Goal: Information Seeking & Learning: Learn about a topic

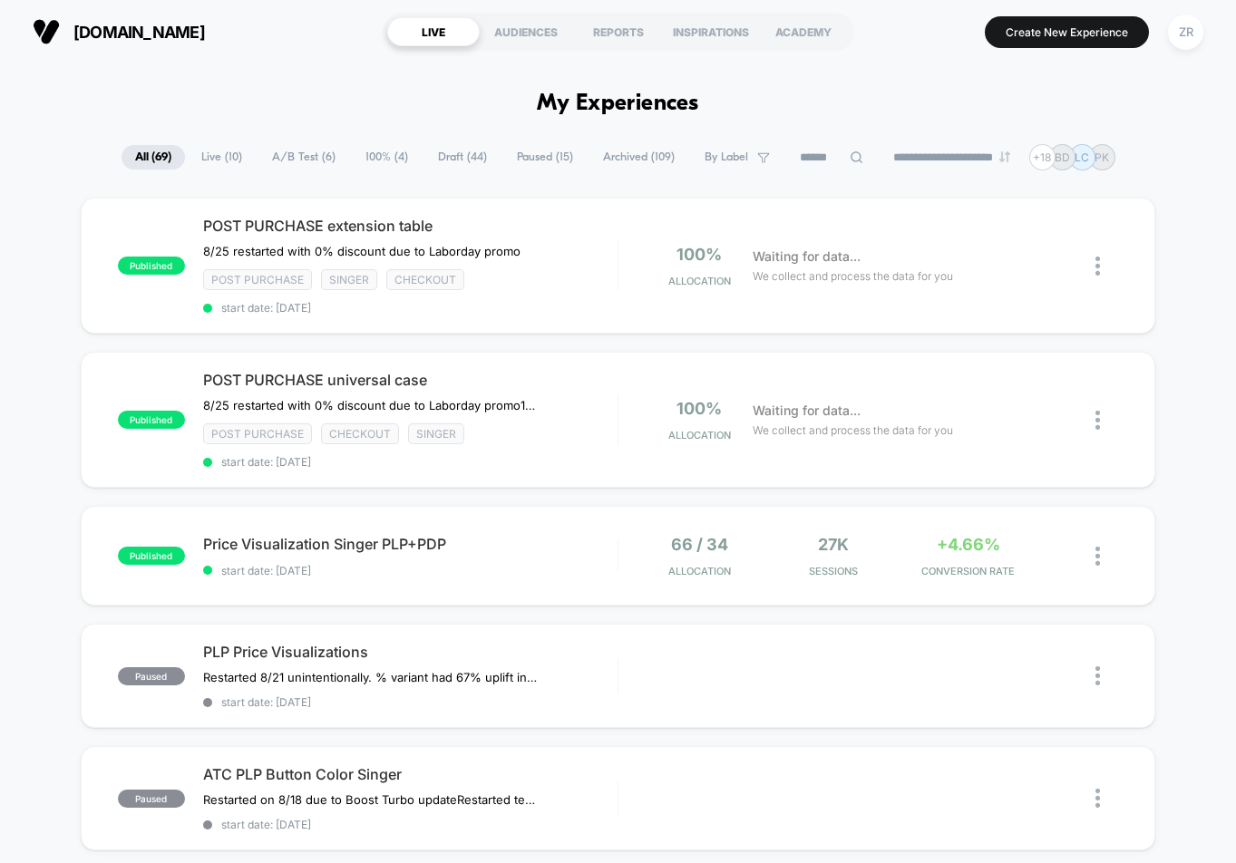
click at [628, 544] on div "66 / 34 Allocation 27k Sessions +4.66% CONVERSION RATE" at bounding box center [869, 556] width 500 height 43
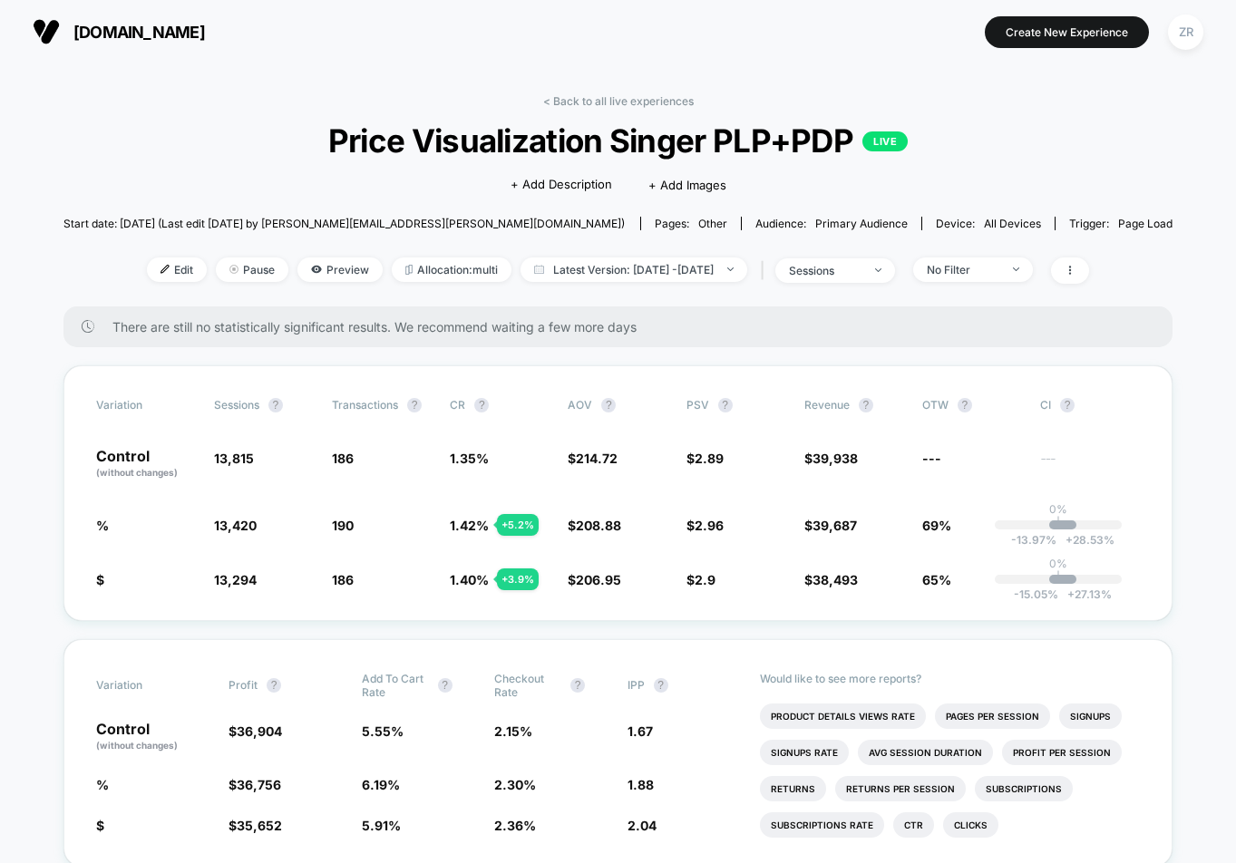
drag, startPoint x: 1124, startPoint y: 173, endPoint x: 1235, endPoint y: 203, distance: 115.5
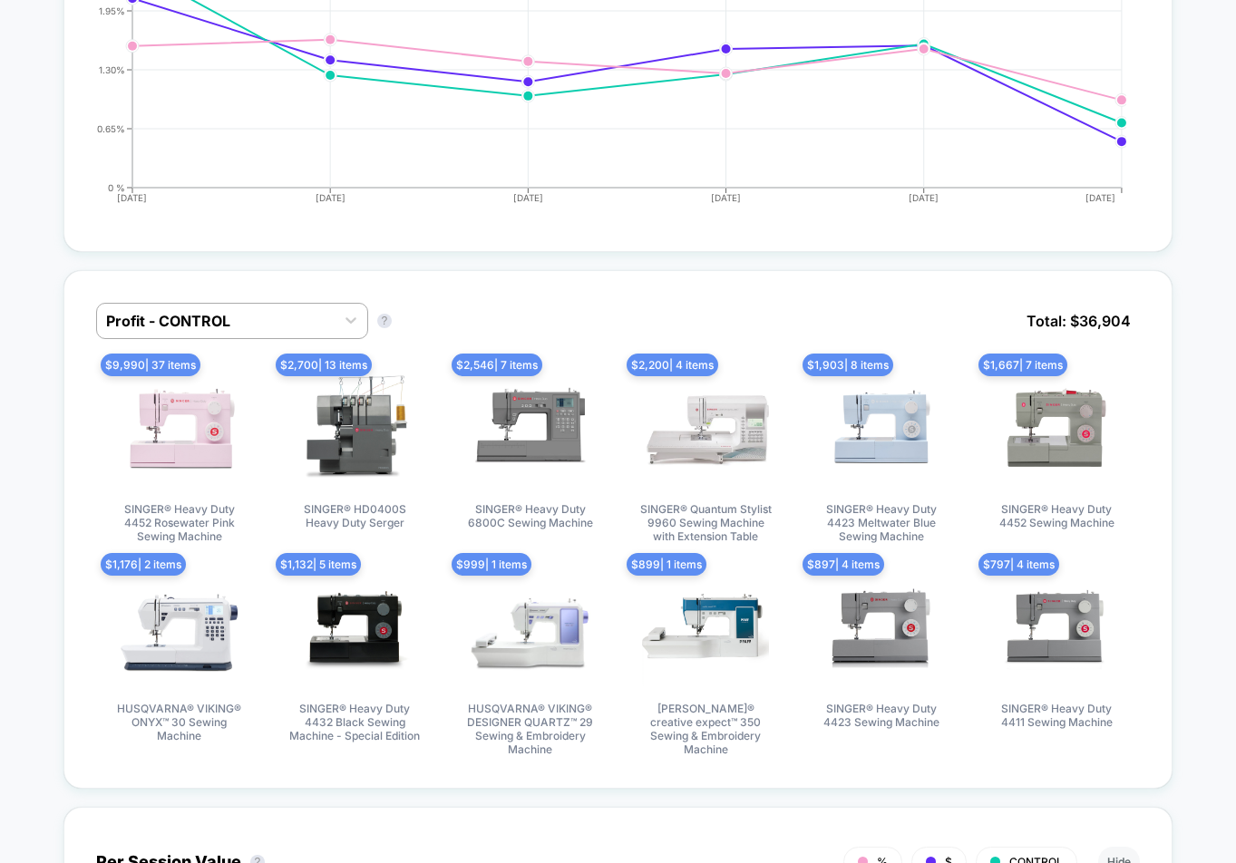
scroll to position [1062, 0]
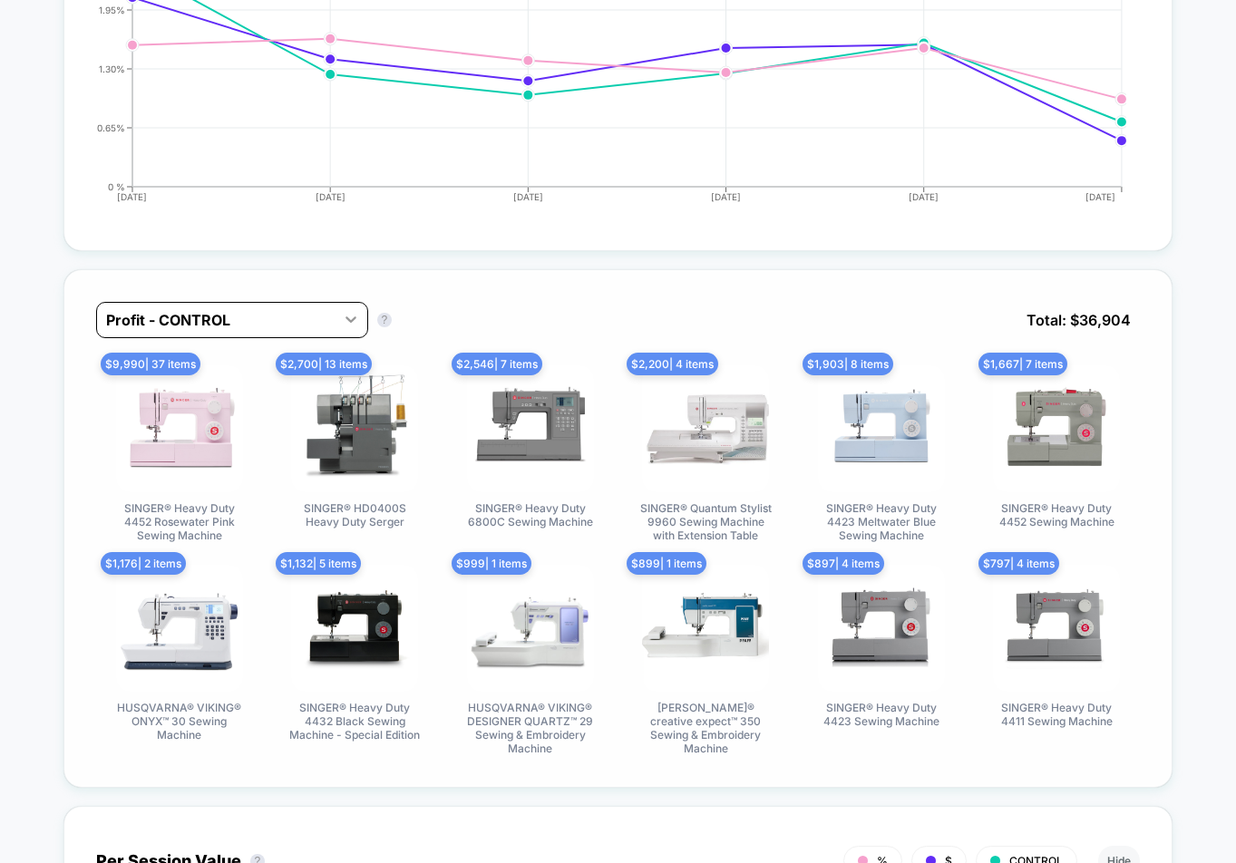
click at [355, 317] on icon at bounding box center [351, 320] width 11 height 6
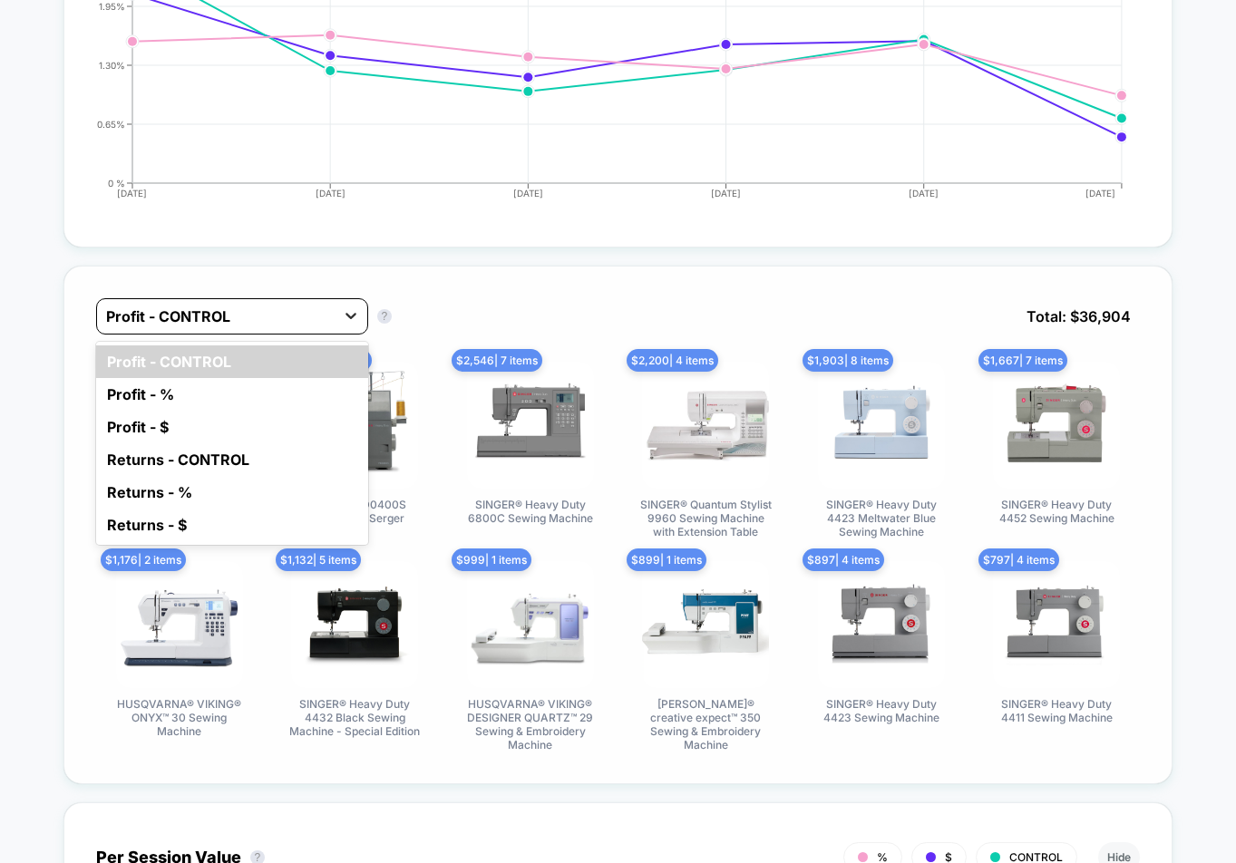
scroll to position [1060, 0]
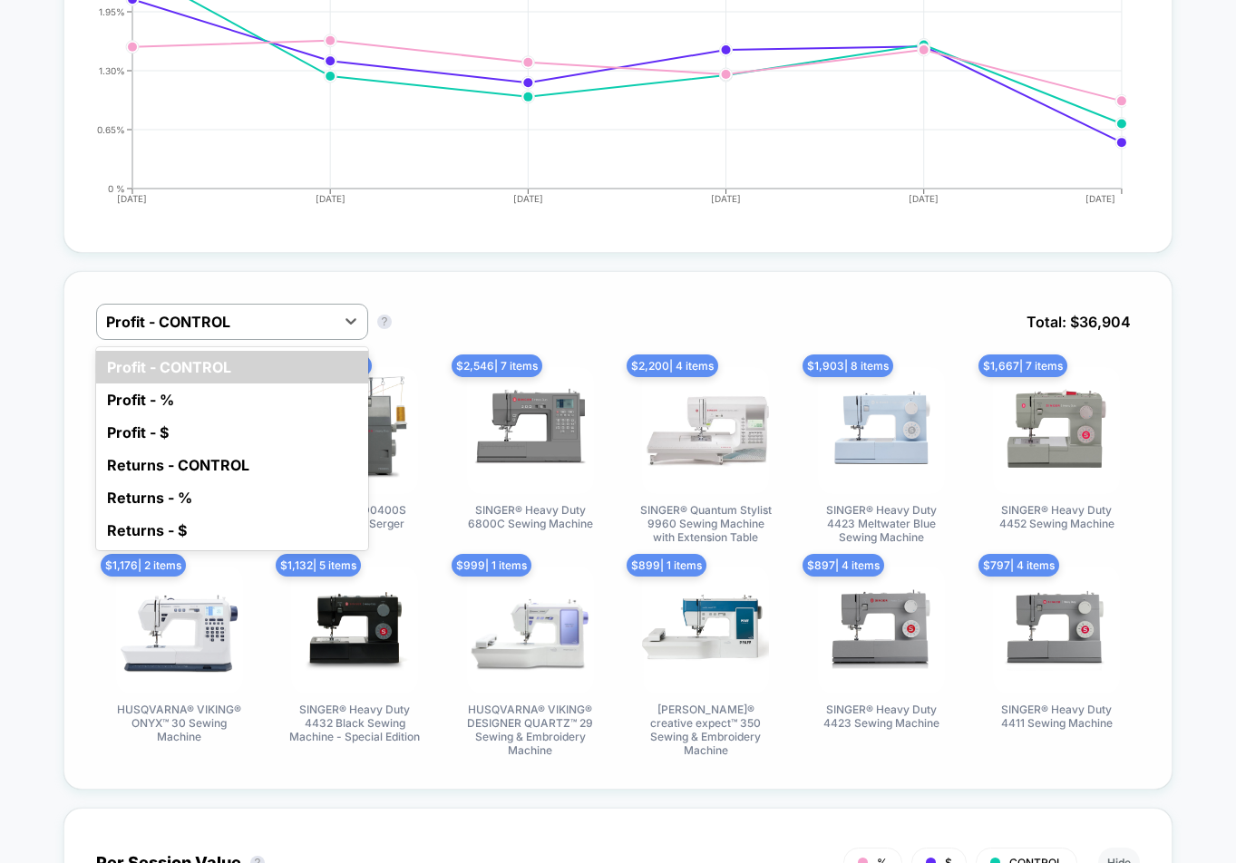
drag, startPoint x: 320, startPoint y: 414, endPoint x: 414, endPoint y: 358, distance: 109.0
click at [321, 416] on div "Profit - $" at bounding box center [232, 432] width 272 height 33
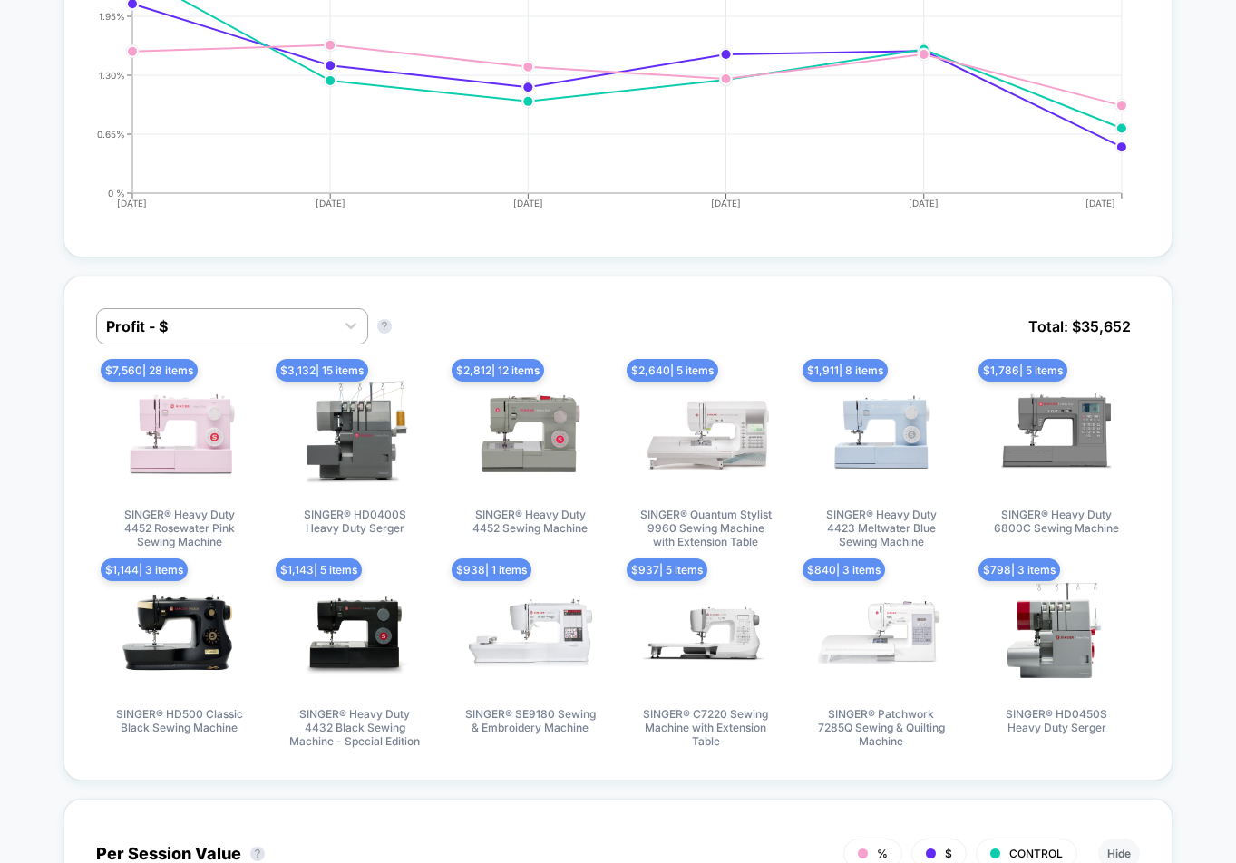
scroll to position [1055, 0]
click at [315, 330] on div at bounding box center [215, 328] width 219 height 22
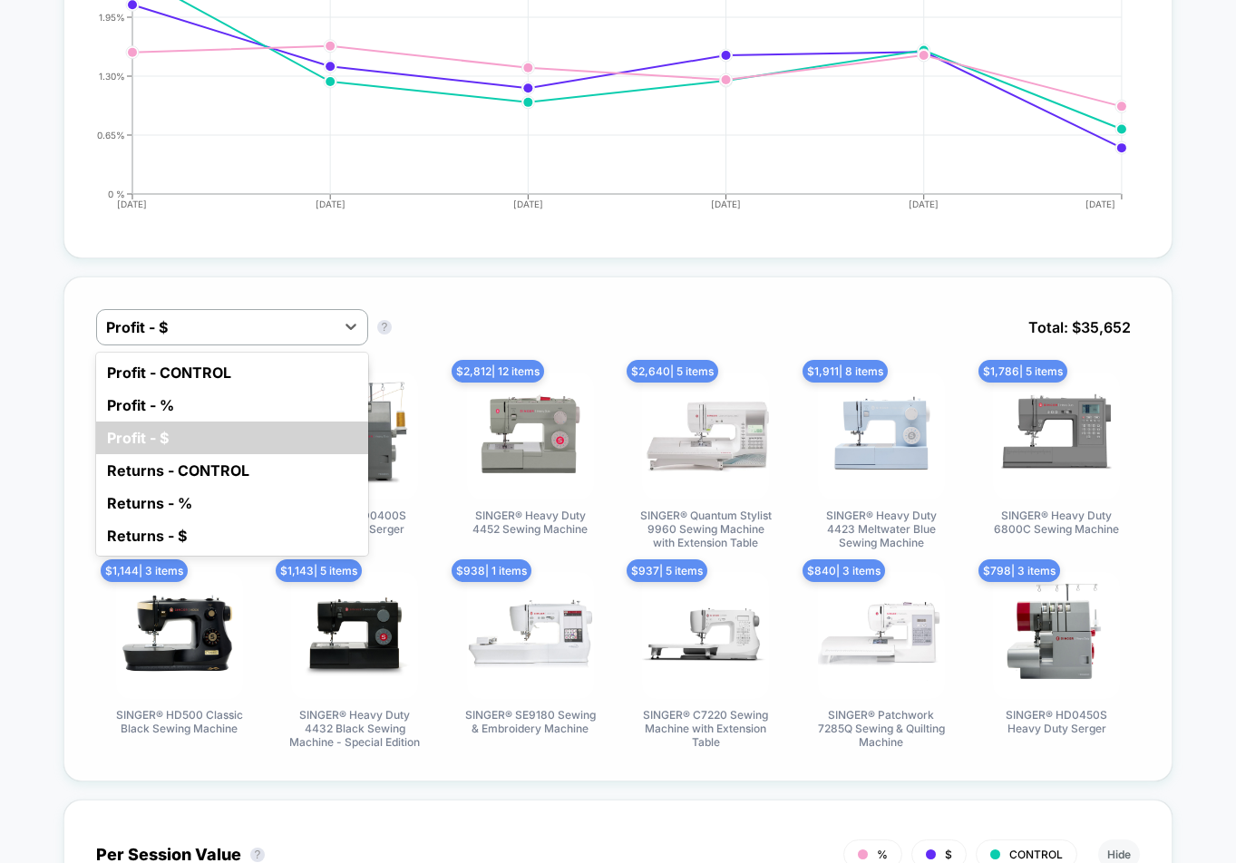
click at [293, 397] on div "Profit - %" at bounding box center [232, 405] width 272 height 33
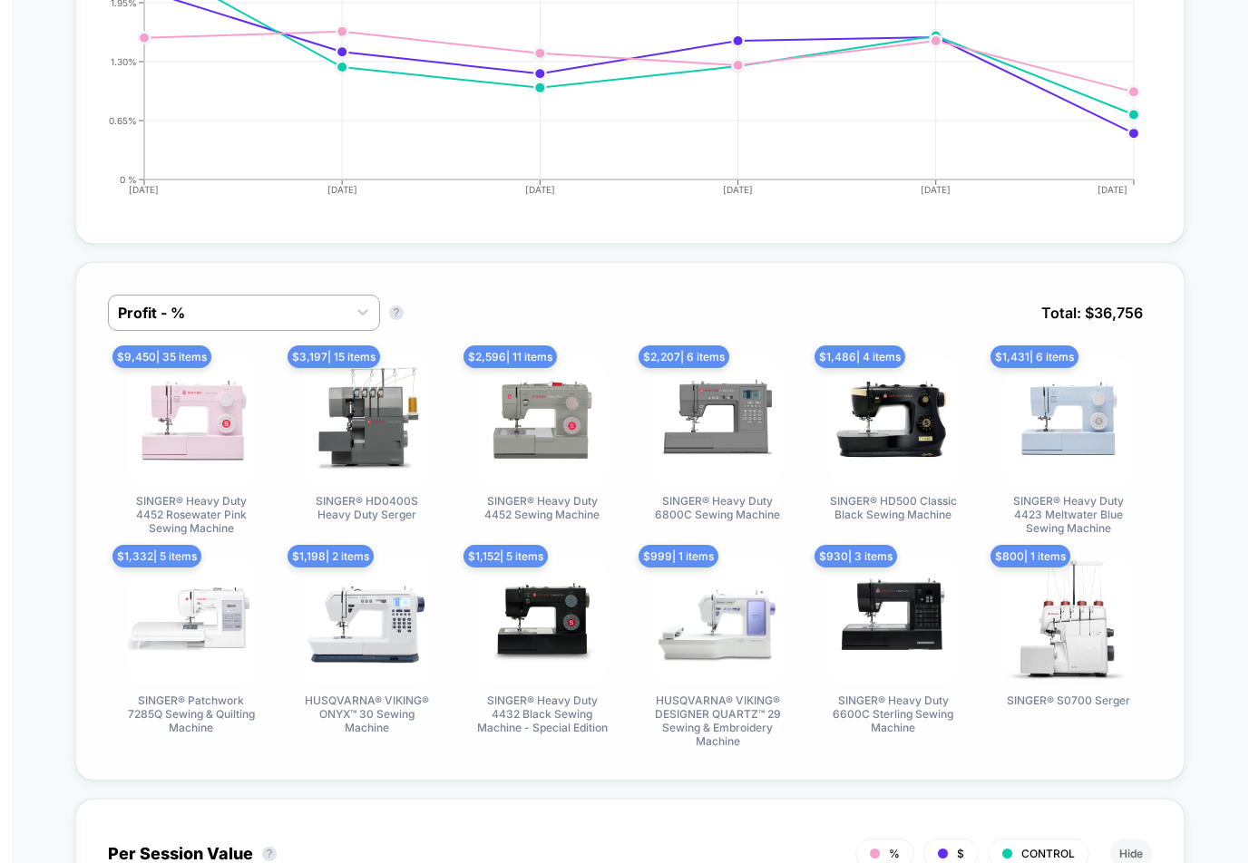
scroll to position [1071, 0]
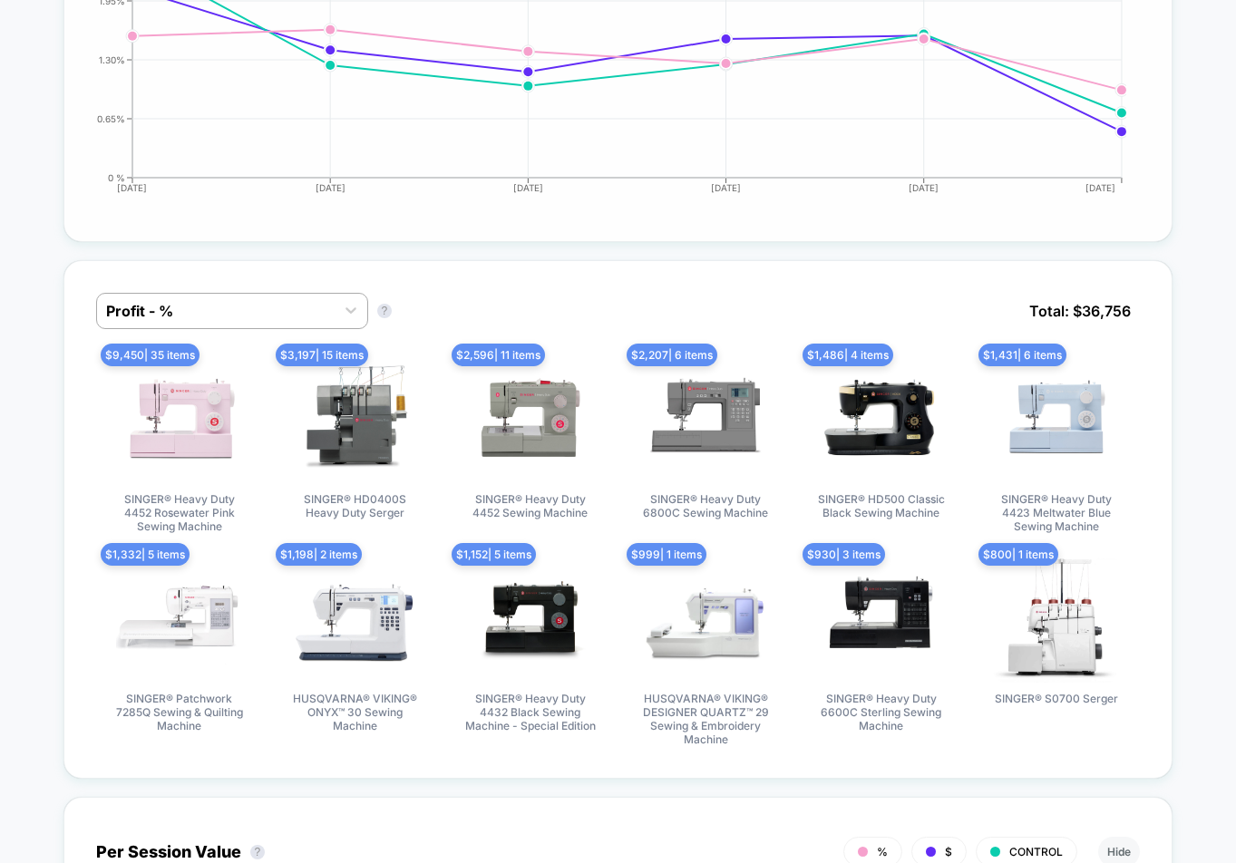
click at [831, 242] on div "Profit - % Profit - % ? Total: $ 36,756 $ 9,450 | 35 items SINGER® Heavy Duty 4…" at bounding box center [618, 733] width 1110 height 983
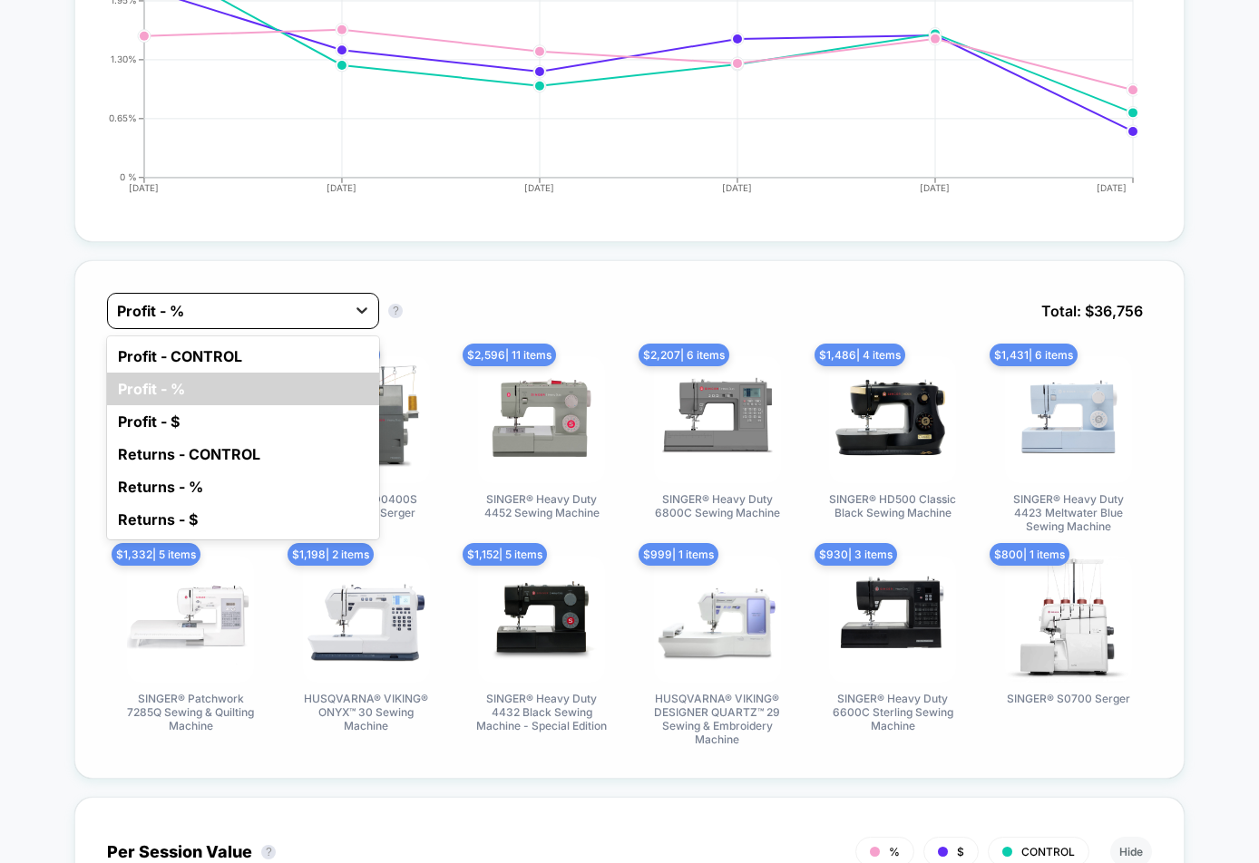
click at [373, 317] on div at bounding box center [362, 310] width 33 height 33
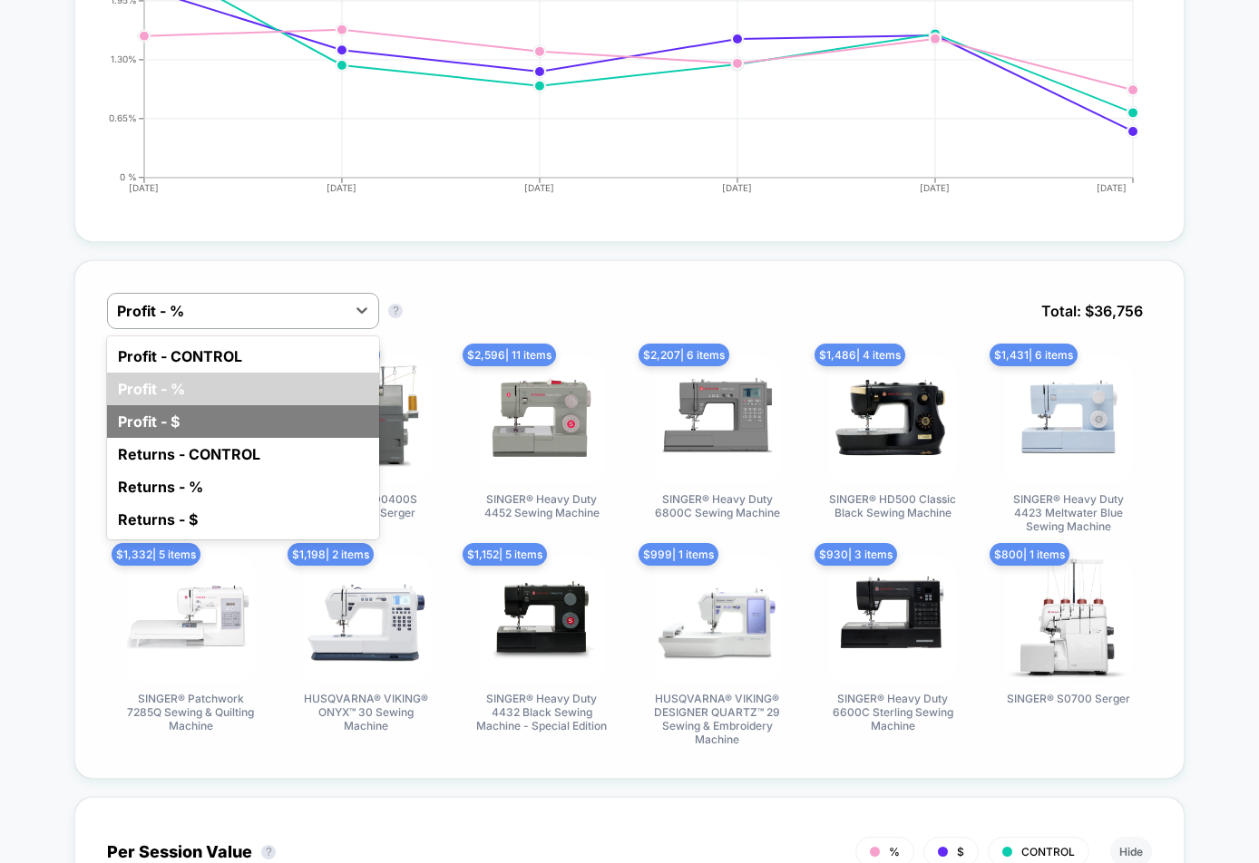
drag, startPoint x: 297, startPoint y: 423, endPoint x: 301, endPoint y: 414, distance: 9.3
click at [297, 423] on div "Profit - $" at bounding box center [243, 421] width 272 height 33
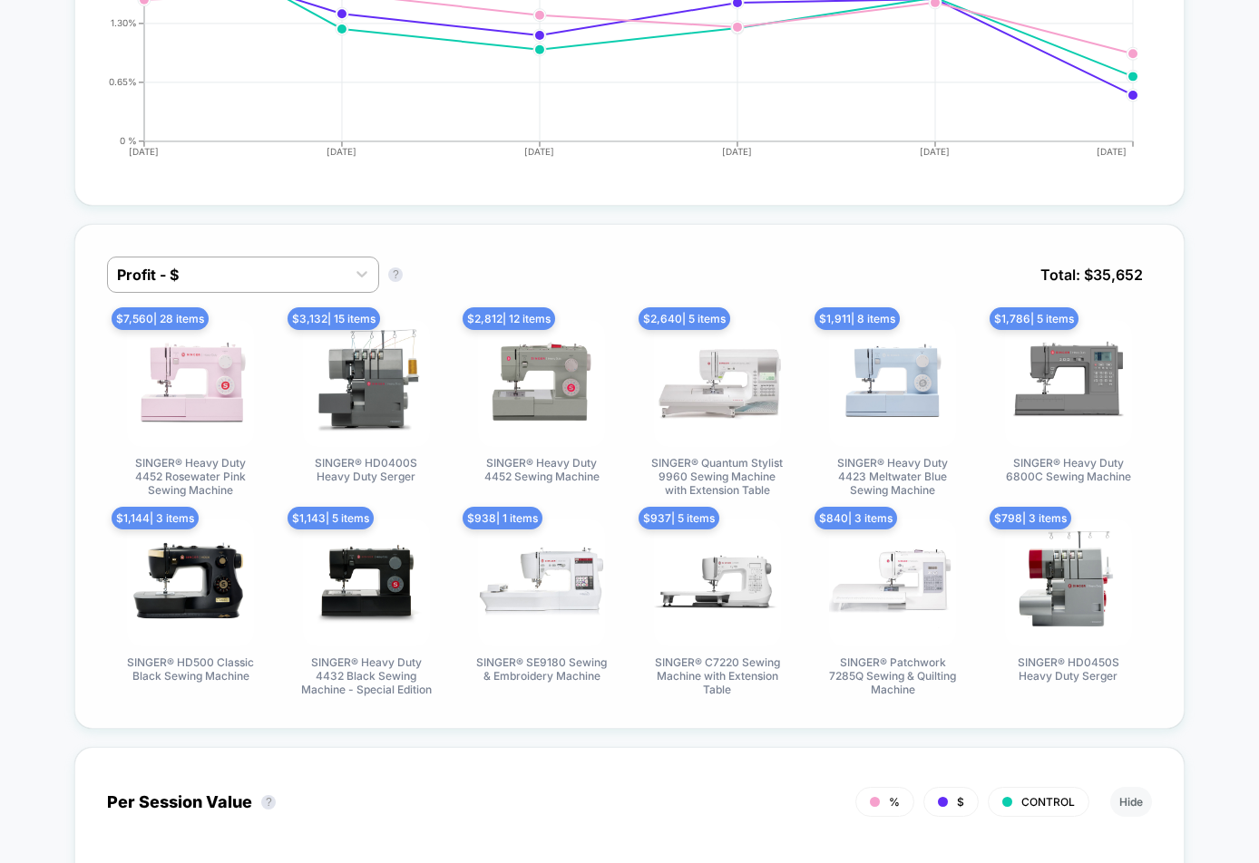
scroll to position [1118, 0]
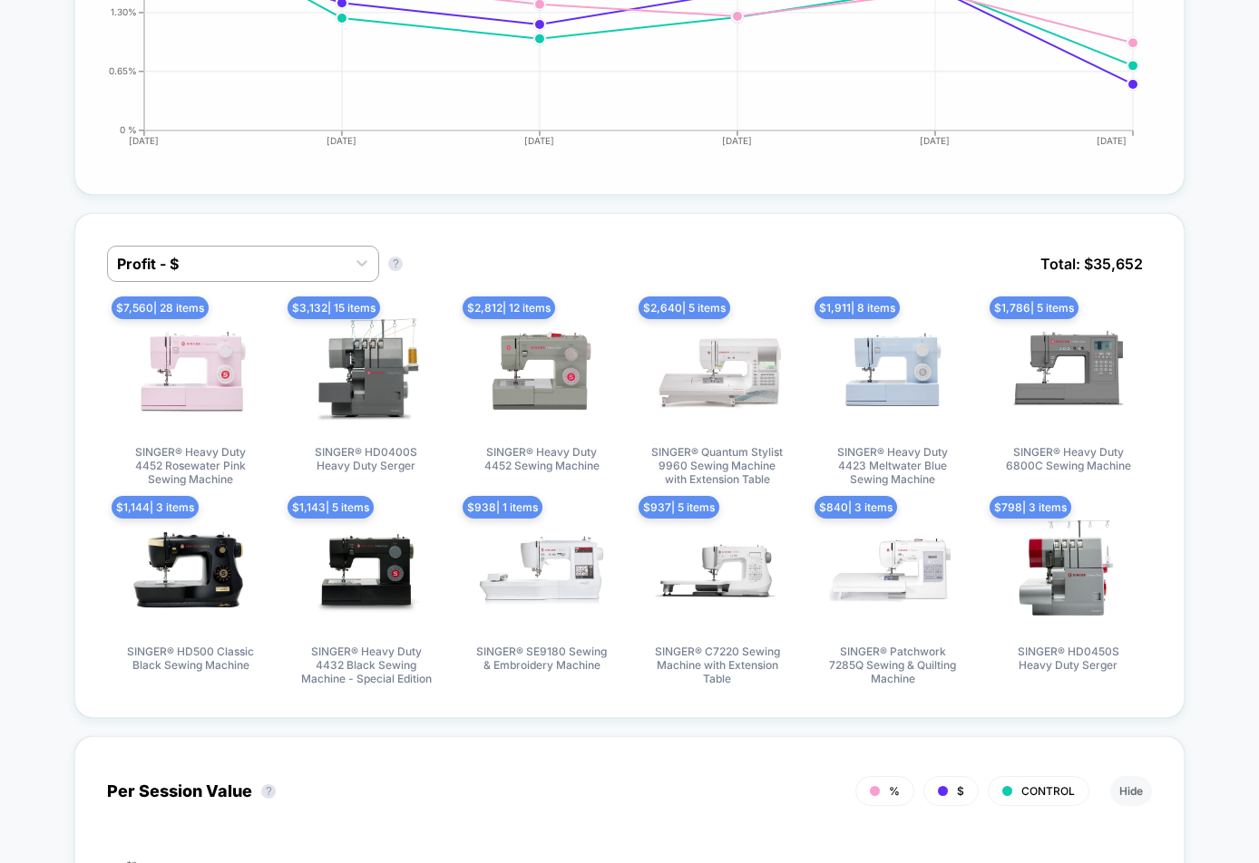
drag, startPoint x: 790, startPoint y: 229, endPoint x: 1067, endPoint y: 174, distance: 282.8
click at [809, 223] on div "Profit - $ Profit - $ ? Total: $ 35,652 $ 7,560 | 28 items SINGER® Heavy Duty 4…" at bounding box center [629, 465] width 1110 height 505
drag, startPoint x: 64, startPoint y: 375, endPoint x: 49, endPoint y: 374, distance: 15.5
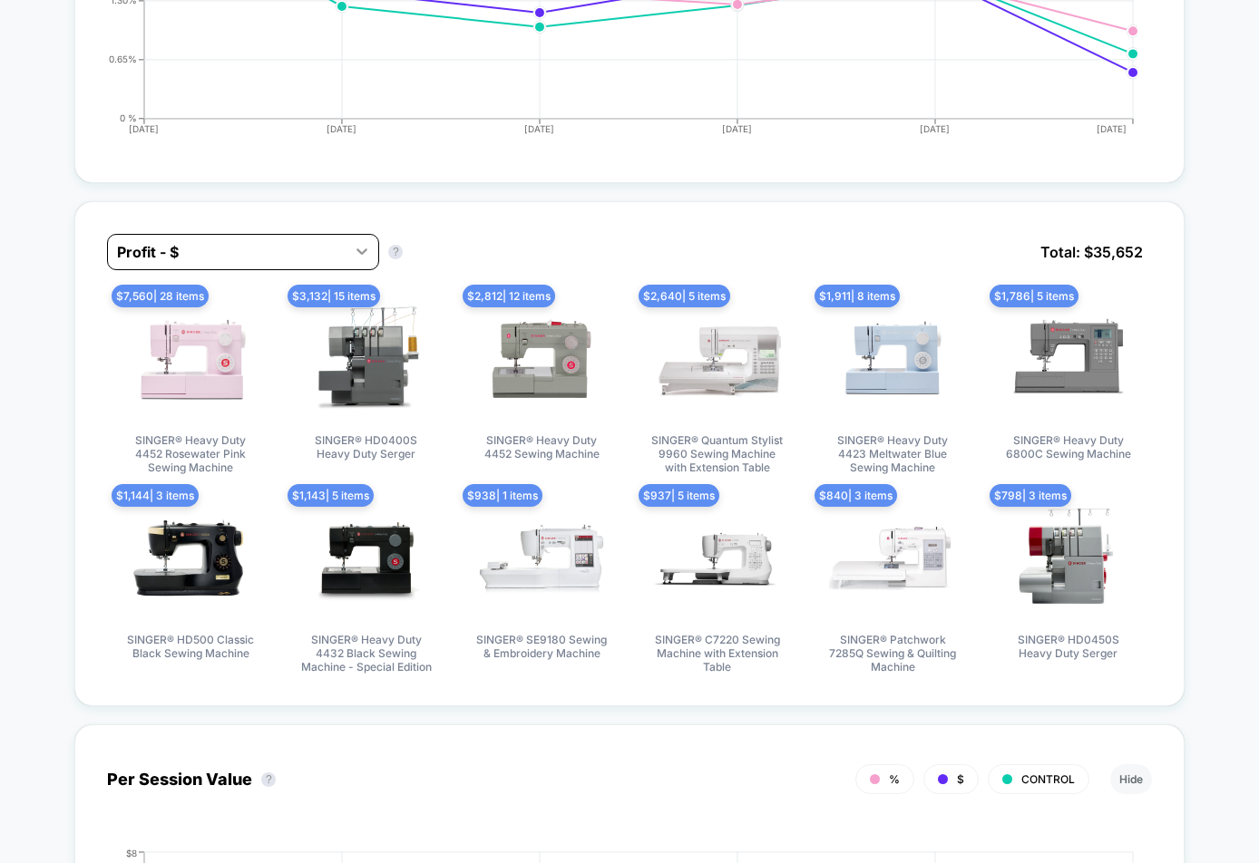
click at [352, 250] on div at bounding box center [362, 251] width 33 height 33
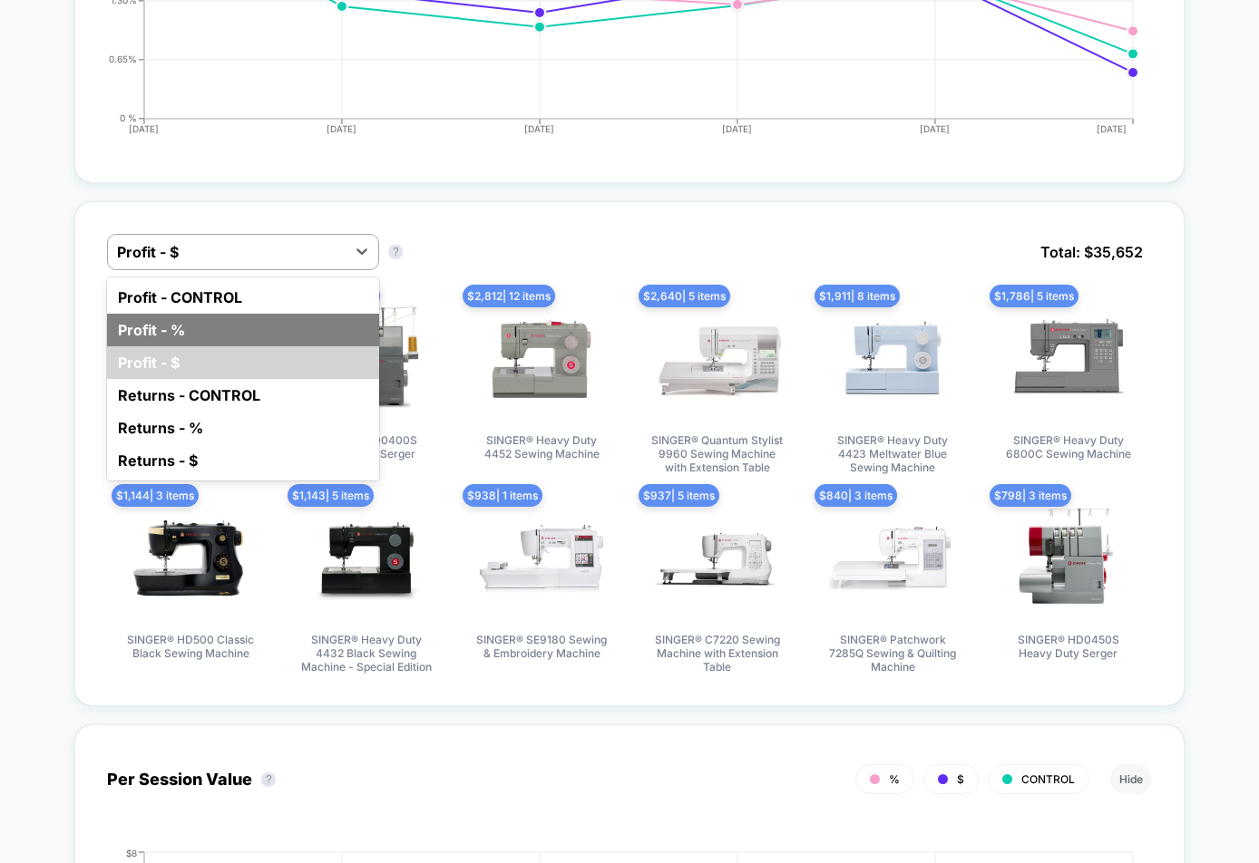
click at [268, 328] on div "Profit - %" at bounding box center [243, 330] width 272 height 33
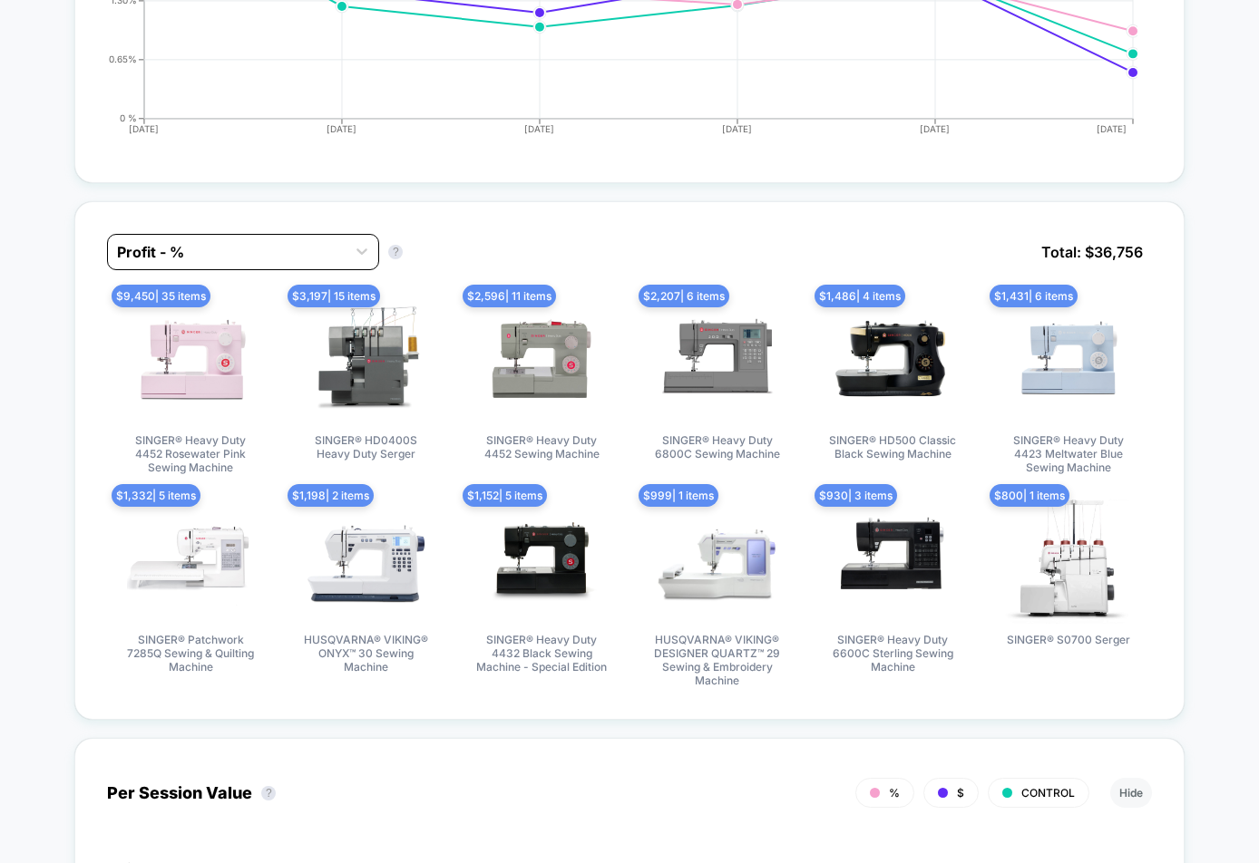
click at [341, 257] on div "Profit - %" at bounding box center [227, 252] width 238 height 29
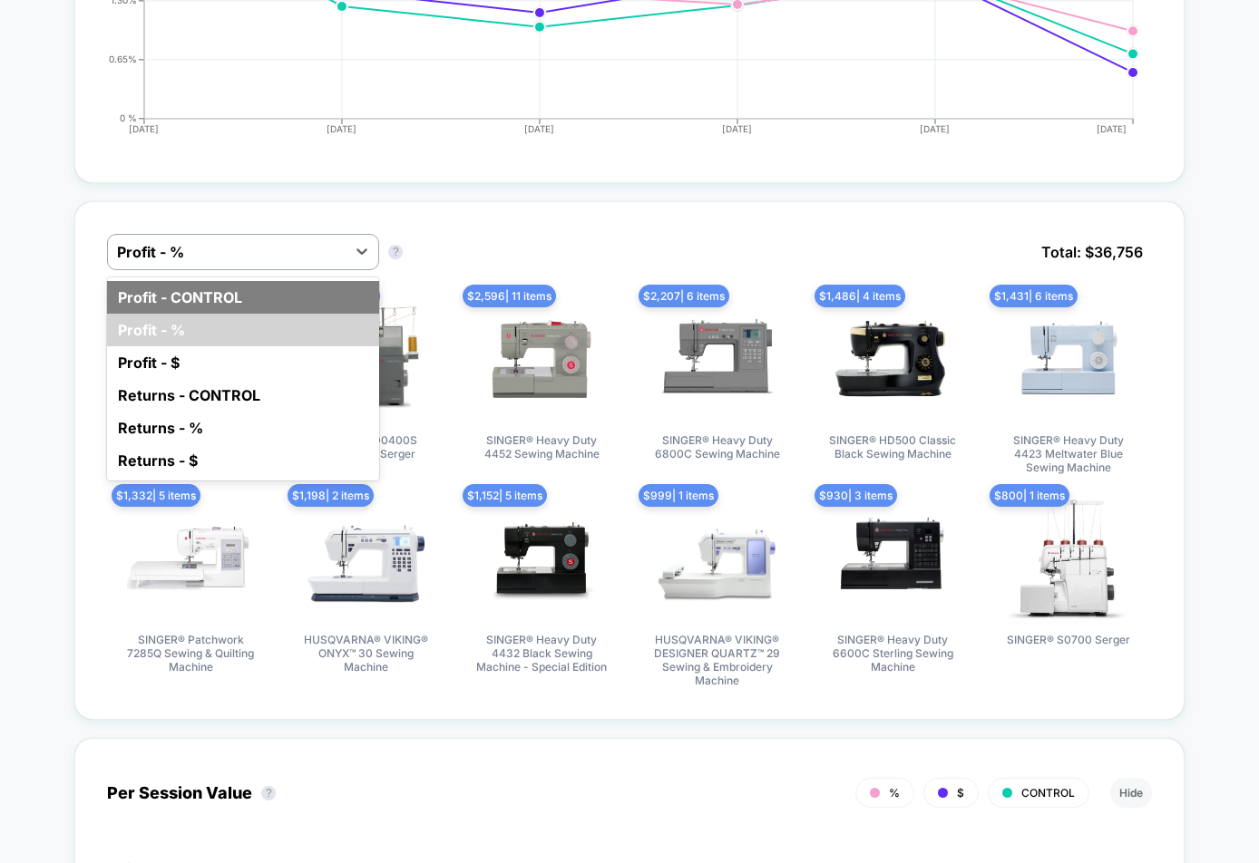
click at [318, 294] on div "Profit - CONTROL" at bounding box center [243, 297] width 272 height 33
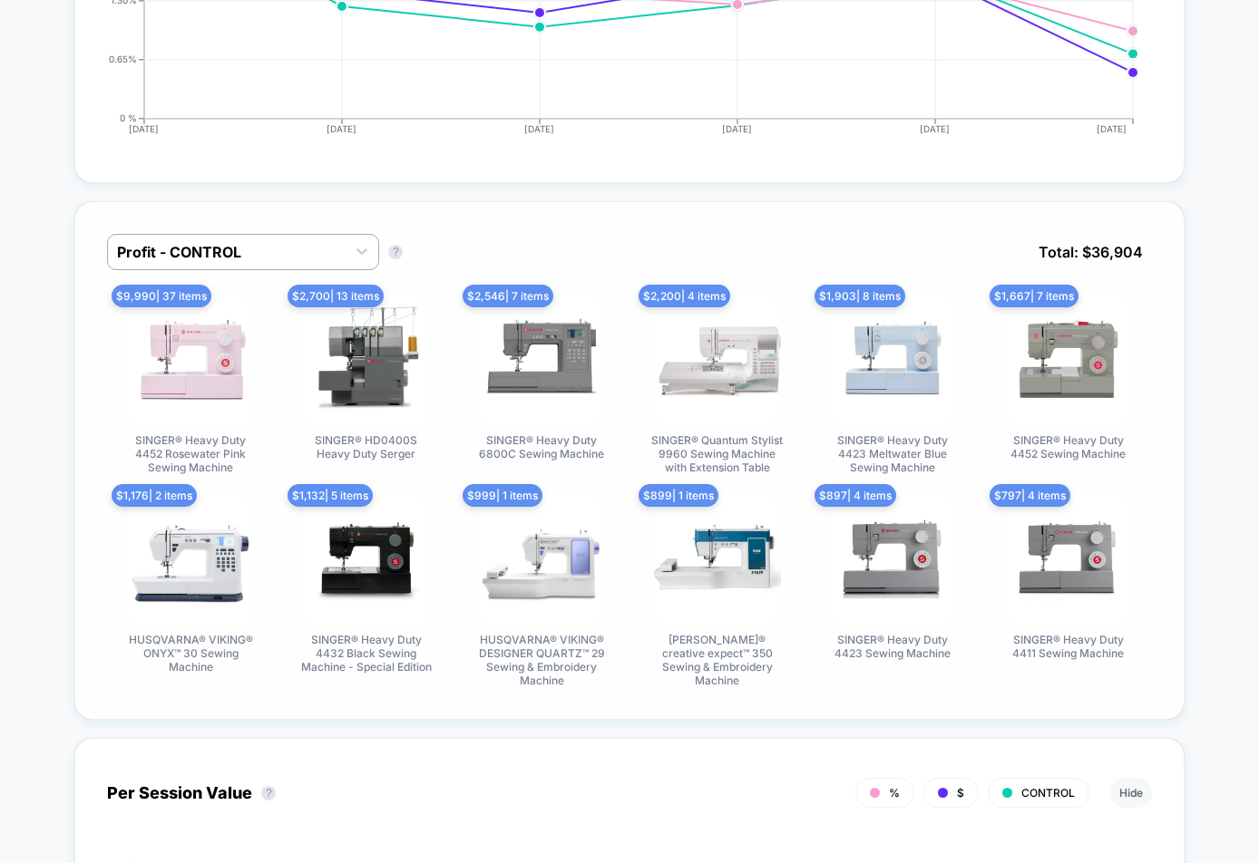
scroll to position [1131, 0]
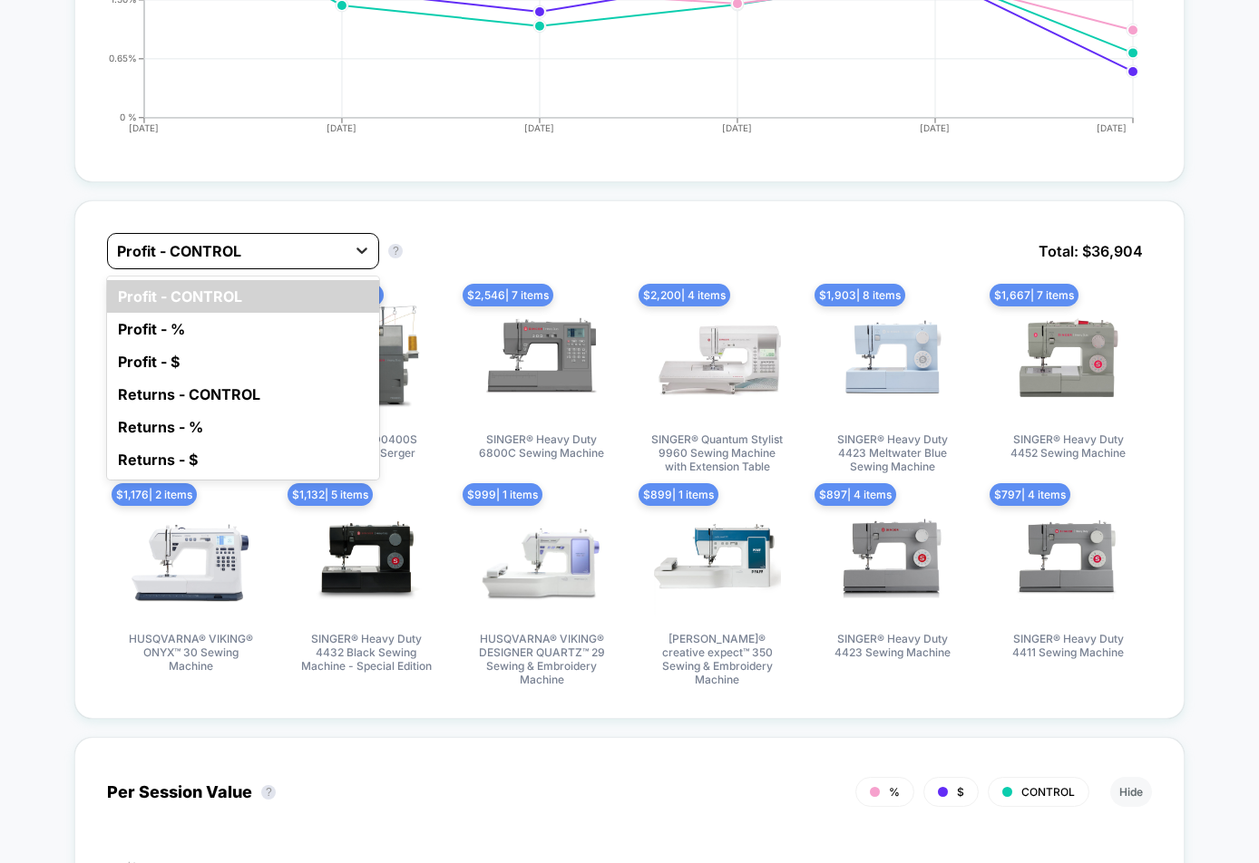
click at [347, 239] on div at bounding box center [362, 250] width 33 height 33
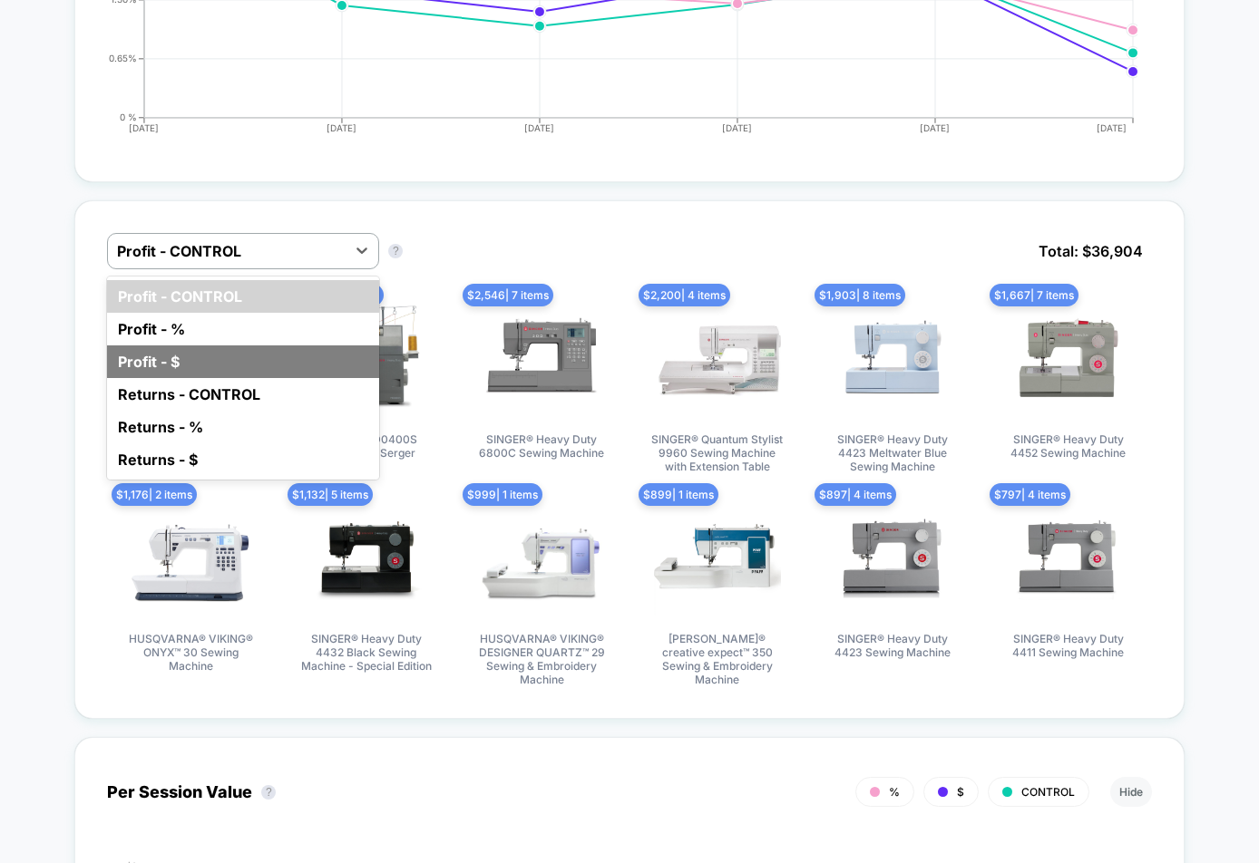
click at [284, 346] on div "Profit - $" at bounding box center [243, 362] width 272 height 33
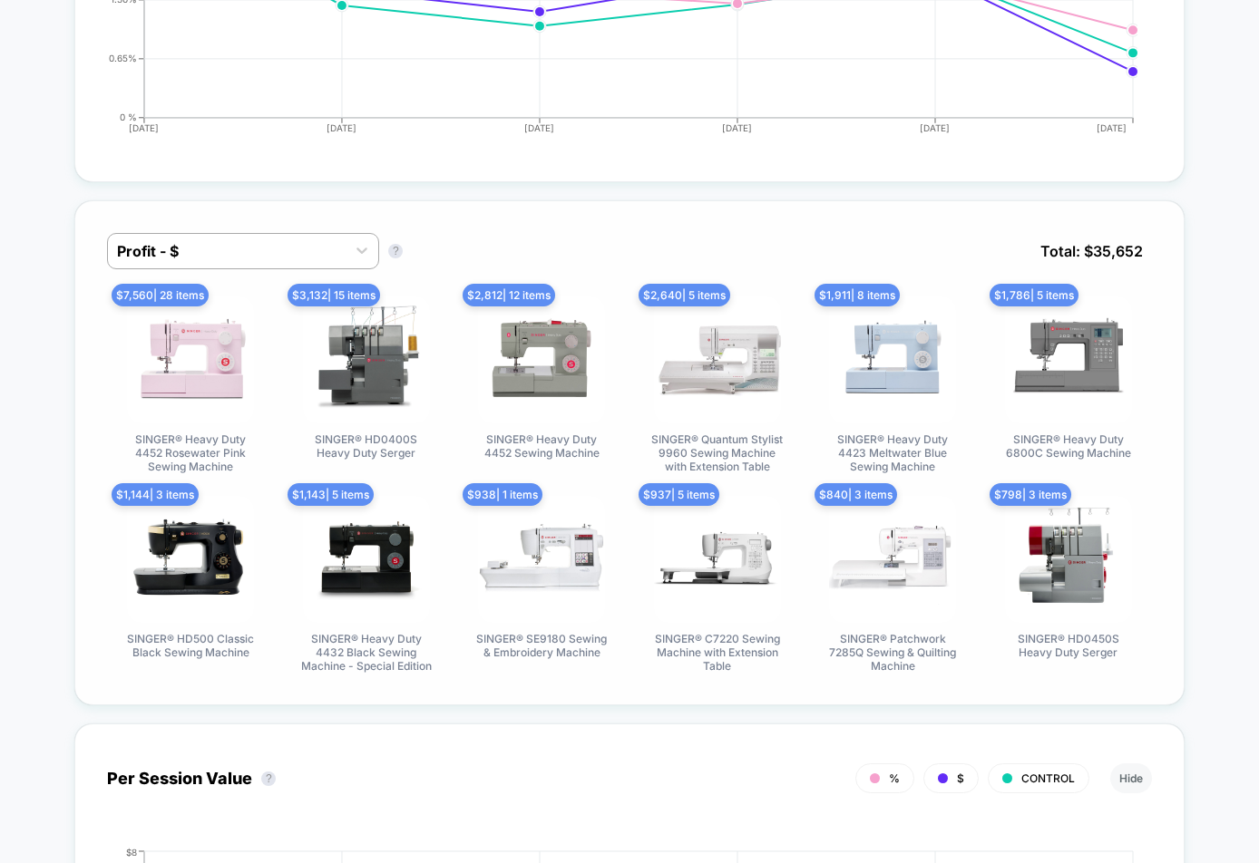
click at [522, 216] on div "Profit - $ Profit - $ ? Total: $ 35,652 $ 7,560 | 28 items SINGER® Heavy Duty 4…" at bounding box center [629, 452] width 1110 height 505
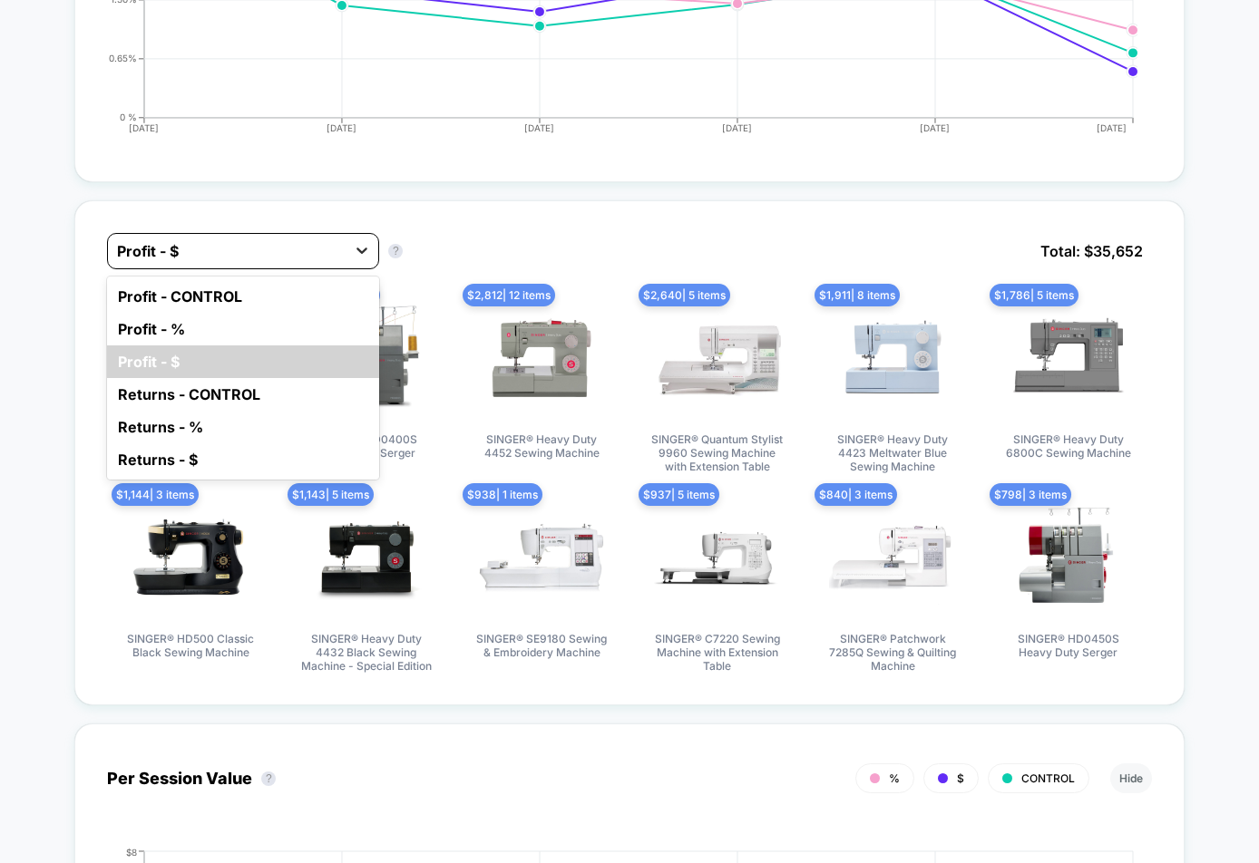
click at [363, 247] on icon at bounding box center [362, 250] width 18 height 18
drag, startPoint x: 312, startPoint y: 319, endPoint x: 327, endPoint y: 312, distance: 16.2
click at [312, 319] on div "Profit - %" at bounding box center [243, 329] width 272 height 33
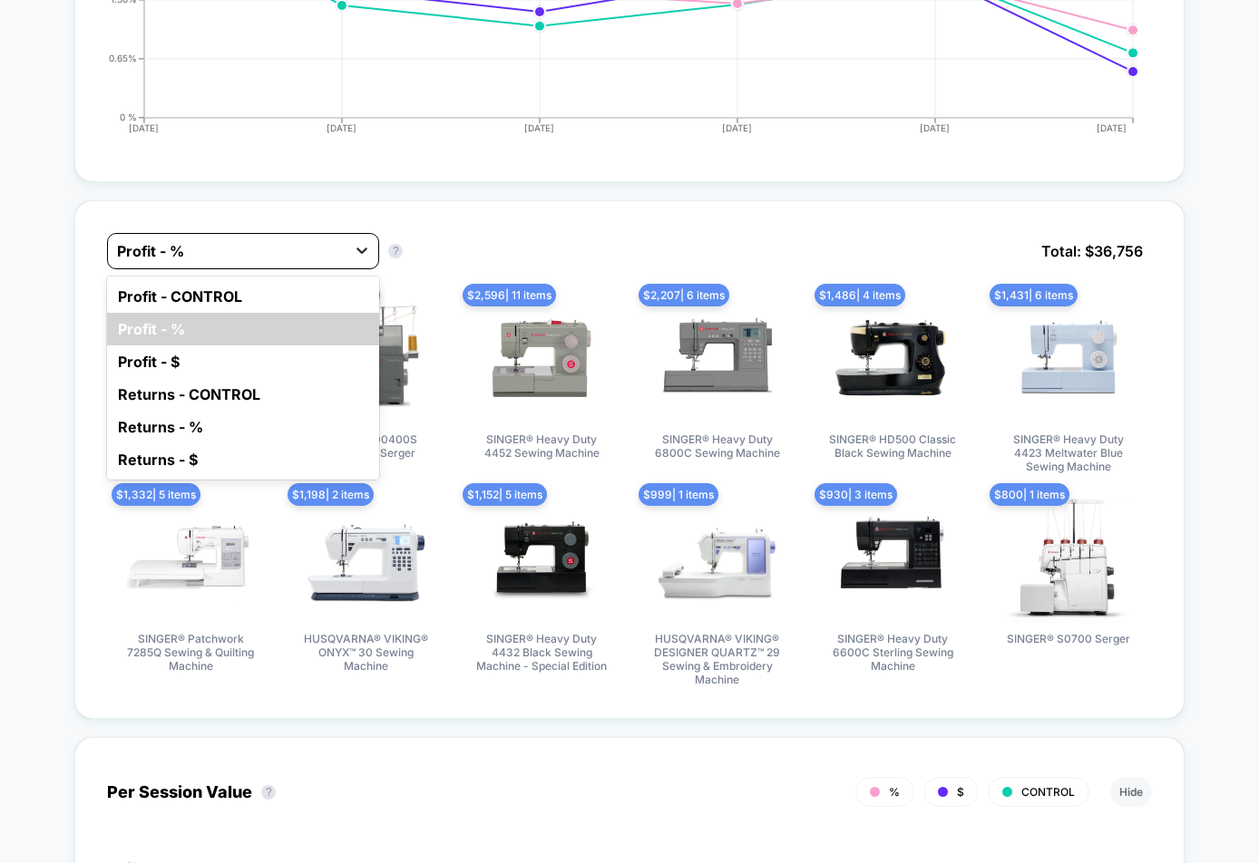
click at [350, 237] on div at bounding box center [362, 250] width 33 height 33
click at [288, 346] on div "Profit - $" at bounding box center [243, 362] width 272 height 33
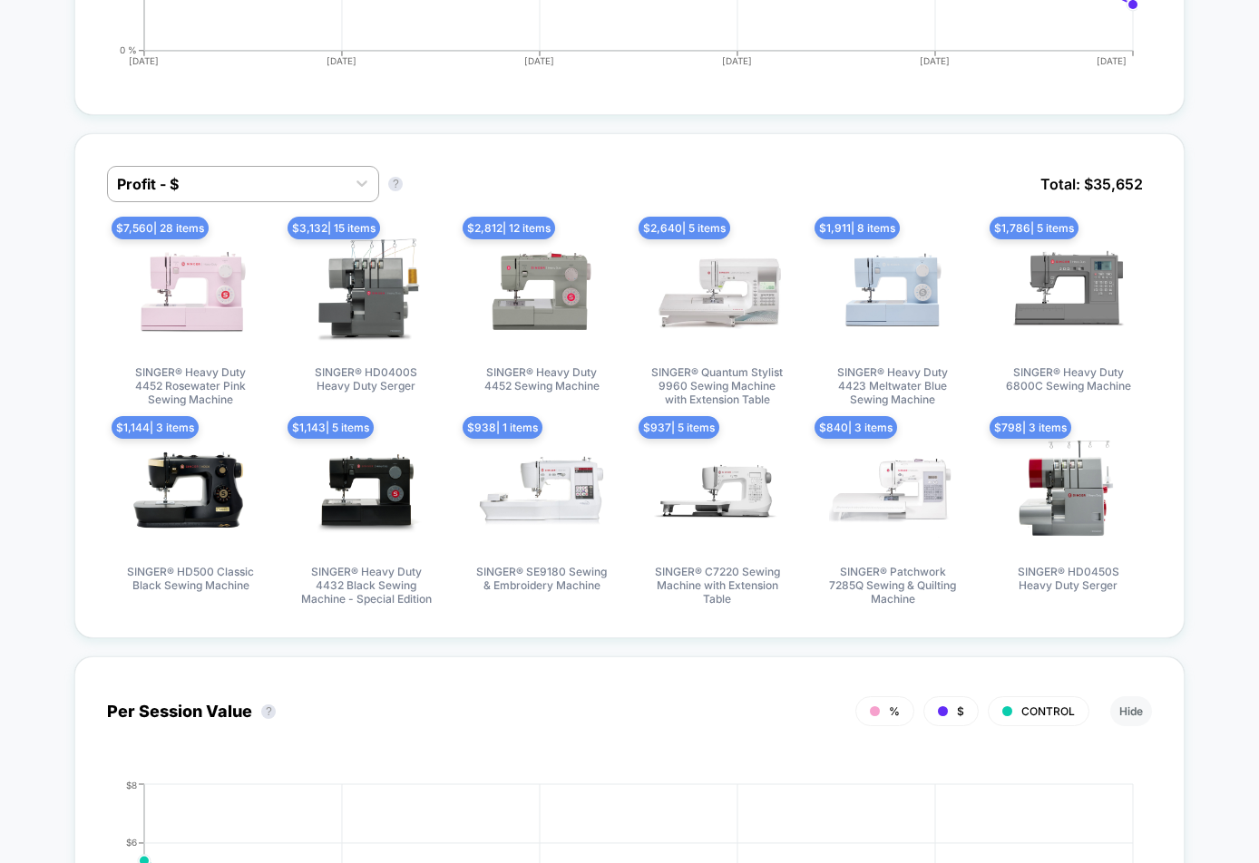
scroll to position [1197, 0]
click at [492, 135] on div "Profit - $ Profit - $ ? Total: $ 35,652 $ 7,560 | 28 items SINGER® Heavy Duty 4…" at bounding box center [629, 386] width 1110 height 505
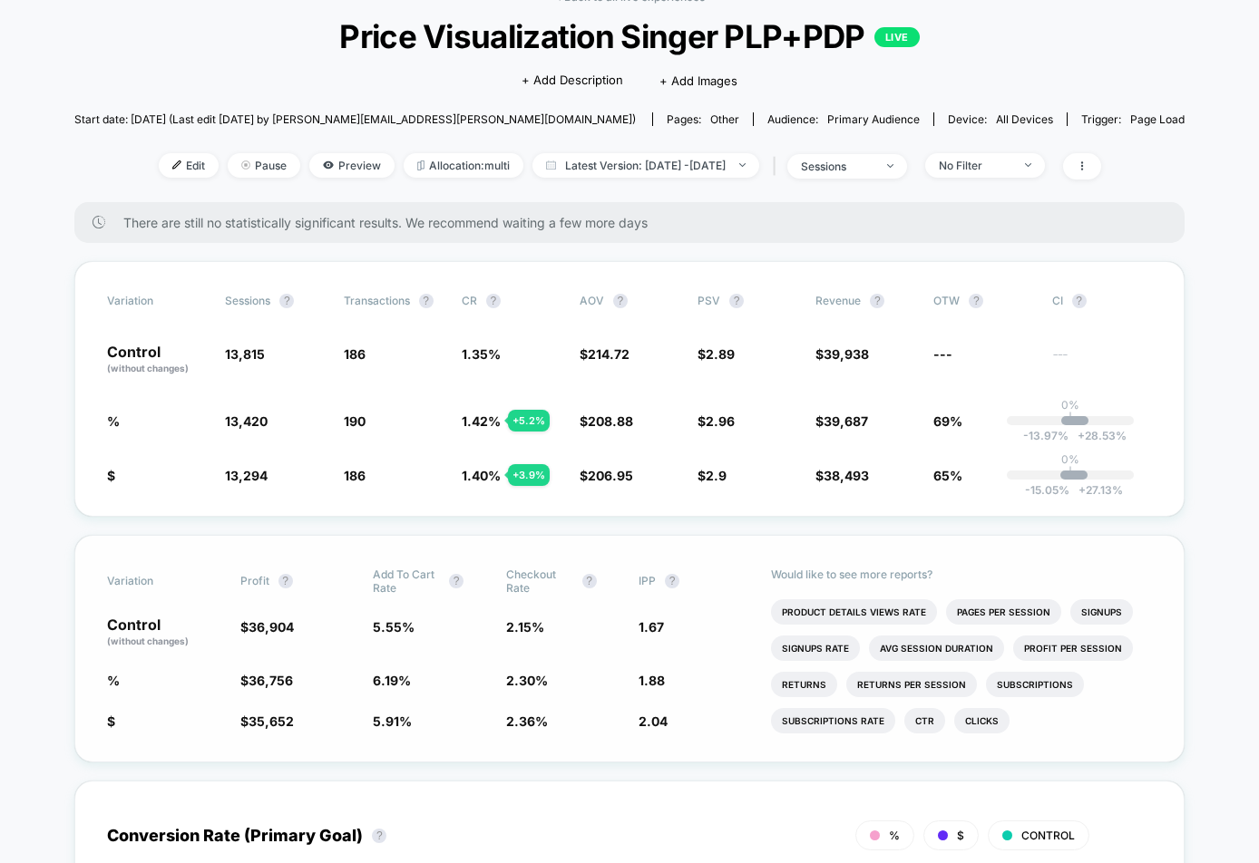
scroll to position [0, 0]
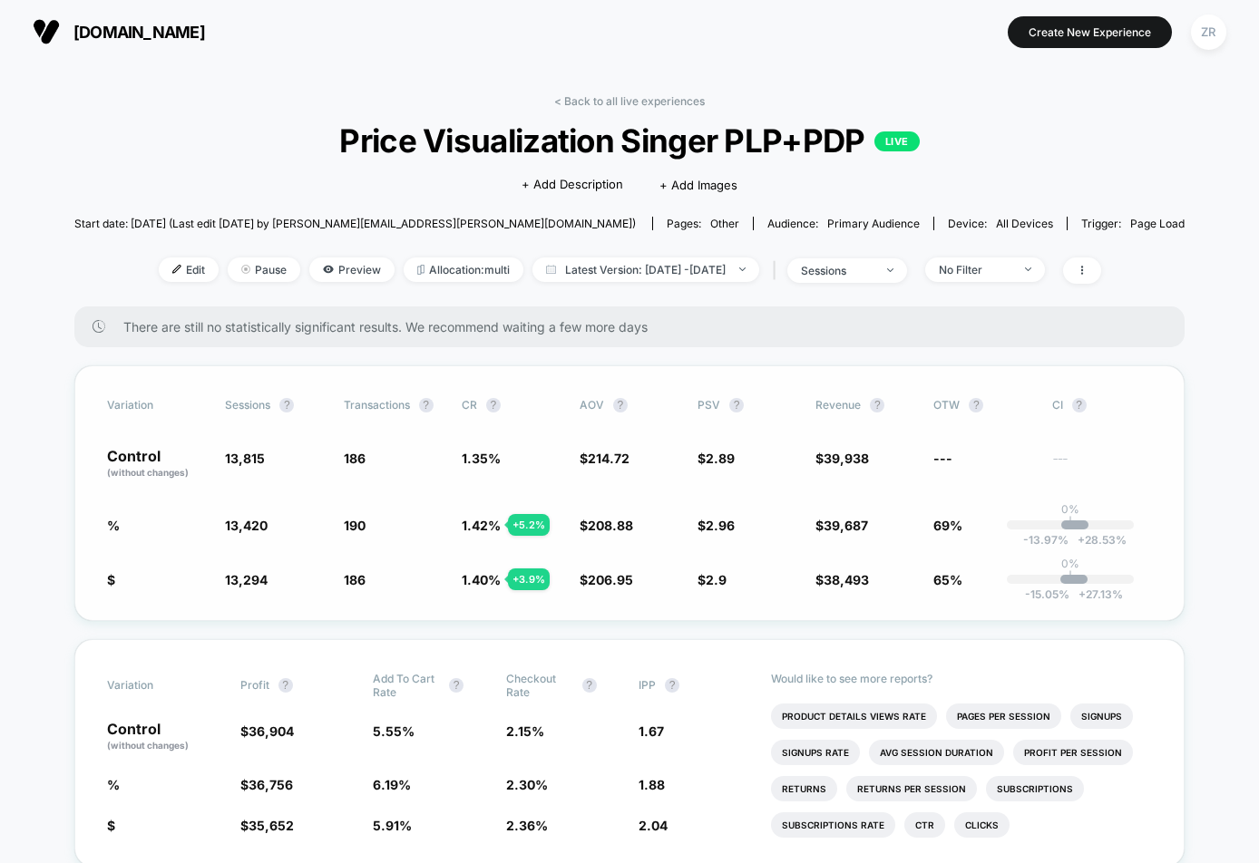
drag, startPoint x: 492, startPoint y: 524, endPoint x: 520, endPoint y: 523, distance: 27.2
click at [435, 527] on div "% 13,420 - 2.9 % 190 + 5.2 % 1.42 % + 5.2 % $ 208.88 - 2.7 % $ 2.96 + 2.3 % $ 3…" at bounding box center [629, 525] width 1045 height 18
click at [520, 523] on div "+ 5.2 %" at bounding box center [529, 525] width 42 height 22
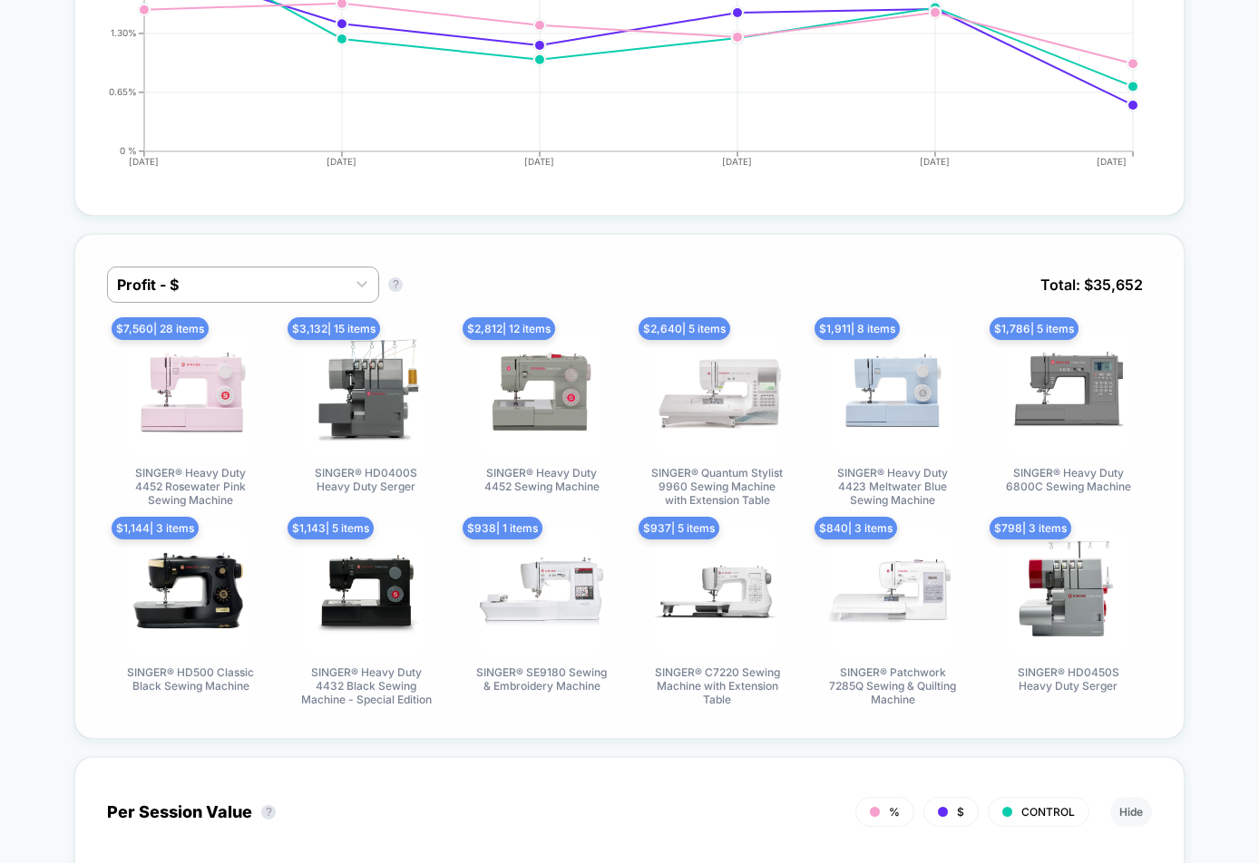
scroll to position [1100, 0]
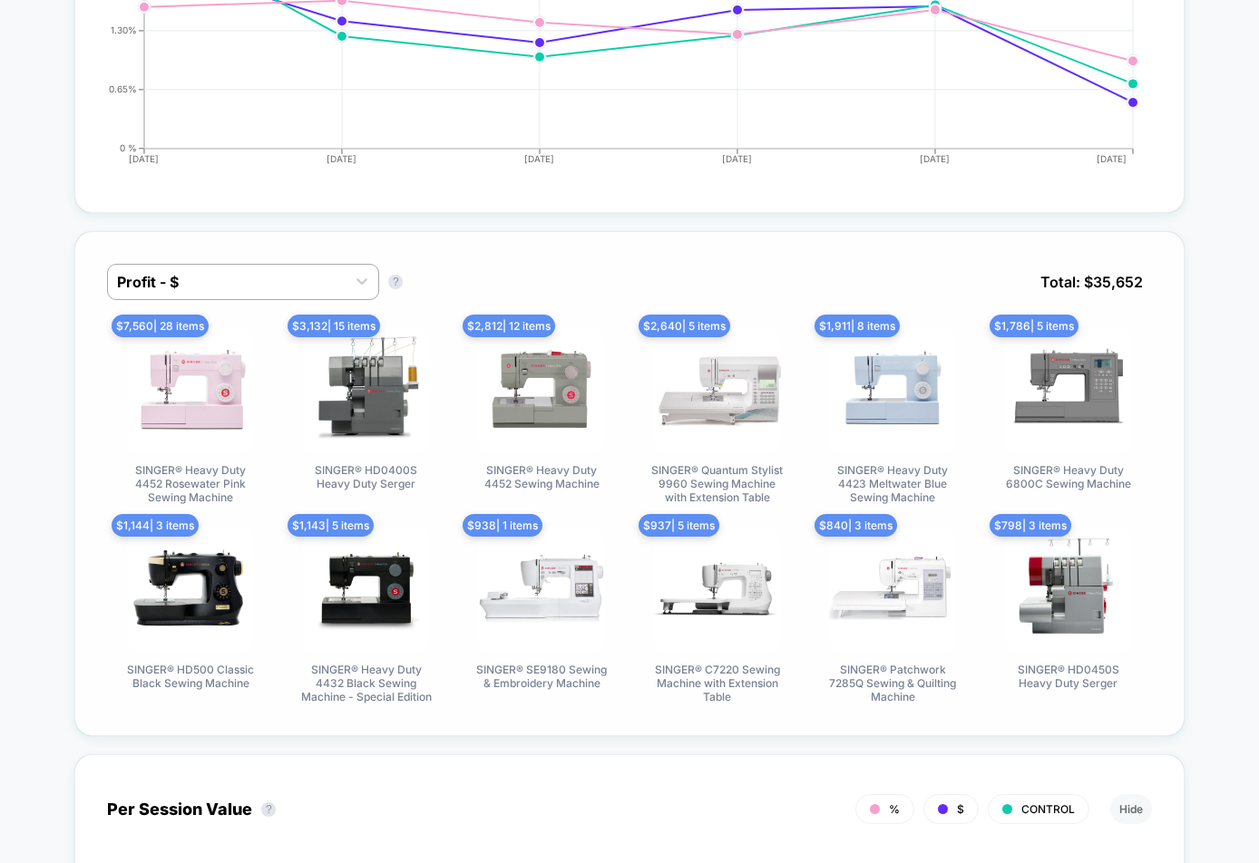
drag, startPoint x: 403, startPoint y: 345, endPoint x: 433, endPoint y: 236, distance: 112.9
click at [402, 345] on img at bounding box center [366, 390] width 127 height 127
click at [461, 214] on div "Profit - $ Profit - $ ? Total: $ 35,652 $ 7,560 | 28 items SINGER® Heavy Duty 4…" at bounding box center [629, 698] width 1110 height 970
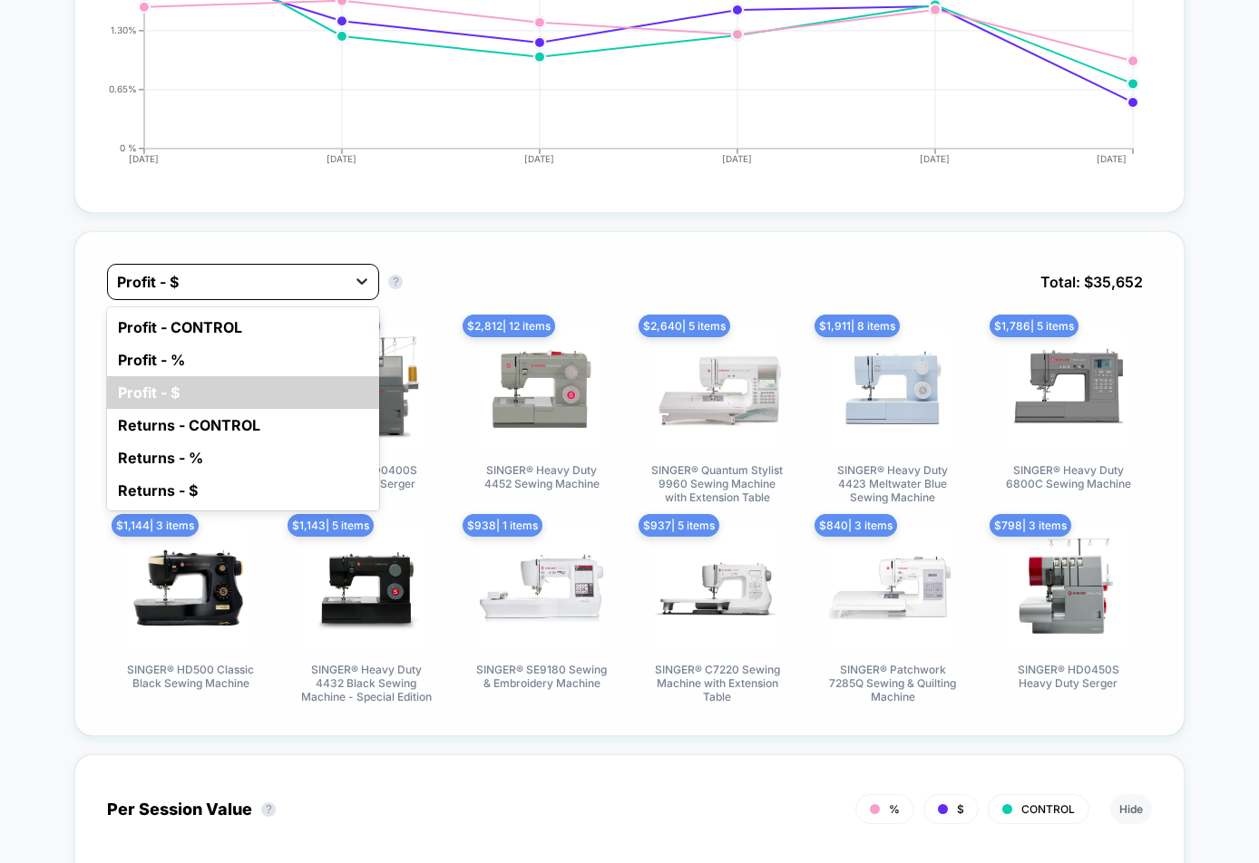
click at [359, 286] on icon at bounding box center [362, 281] width 18 height 18
click at [312, 344] on div "Profit - %" at bounding box center [243, 360] width 272 height 33
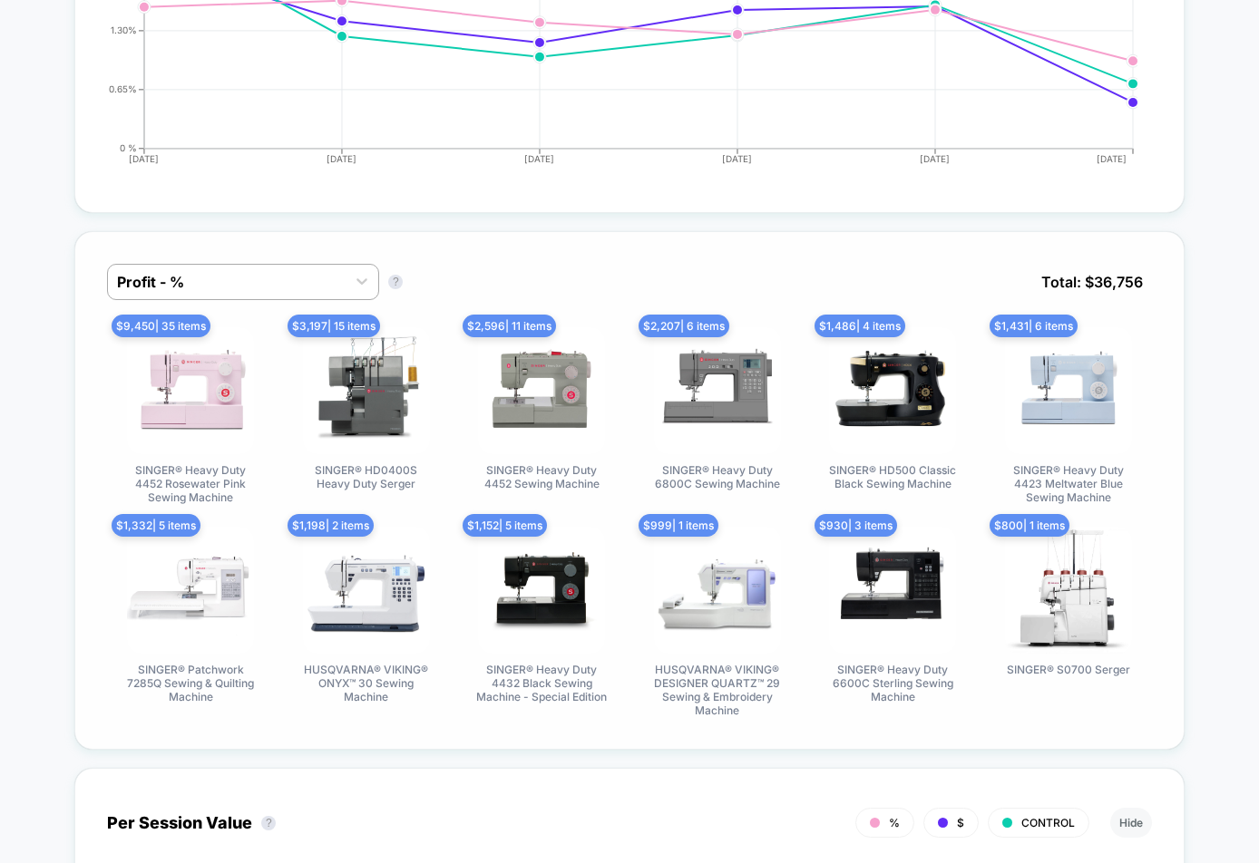
click at [407, 223] on div "Profit - % Profit - % ? Total: $ 36,756 $ 9,450 | 35 items SINGER® Heavy Duty 4…" at bounding box center [629, 704] width 1110 height 983
drag, startPoint x: 533, startPoint y: 136, endPoint x: 526, endPoint y: 157, distance: 22.1
click at [533, 136] on icon "[DATE] [DATE] [DATE] [DATE] [DATE] [DATE] 0 % 0.65% 1.30% 1.95% 2.60%" at bounding box center [611, 44] width 1053 height 272
drag, startPoint x: 841, startPoint y: 199, endPoint x: 1253, endPoint y: 123, distance: 419.5
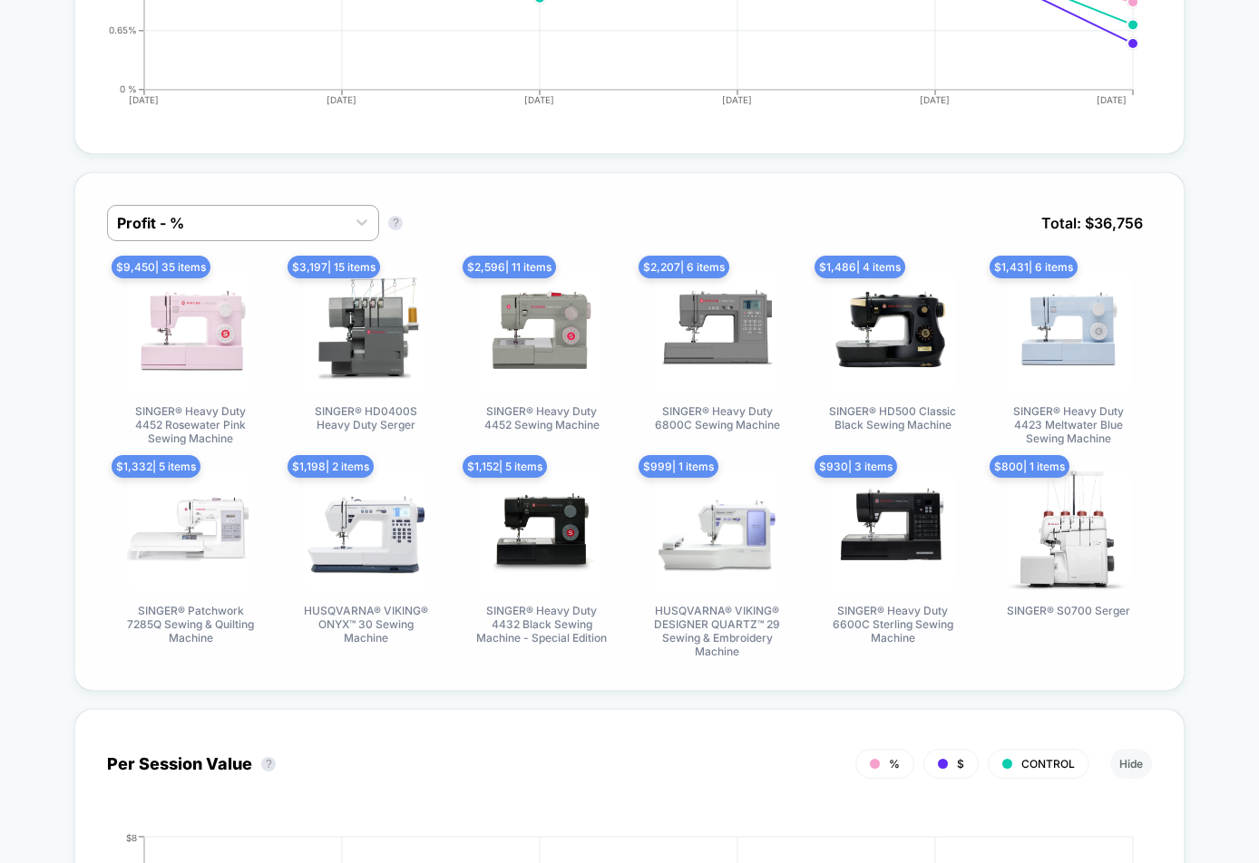
click at [640, 419] on div "$ 2,207 | 6 items SINGER® Heavy Duty 6800C Sewing Machine" at bounding box center [717, 356] width 167 height 177
click at [668, 221] on div "Profit - % Profit - % ? Total: $ 36,756" at bounding box center [629, 235] width 1045 height 63
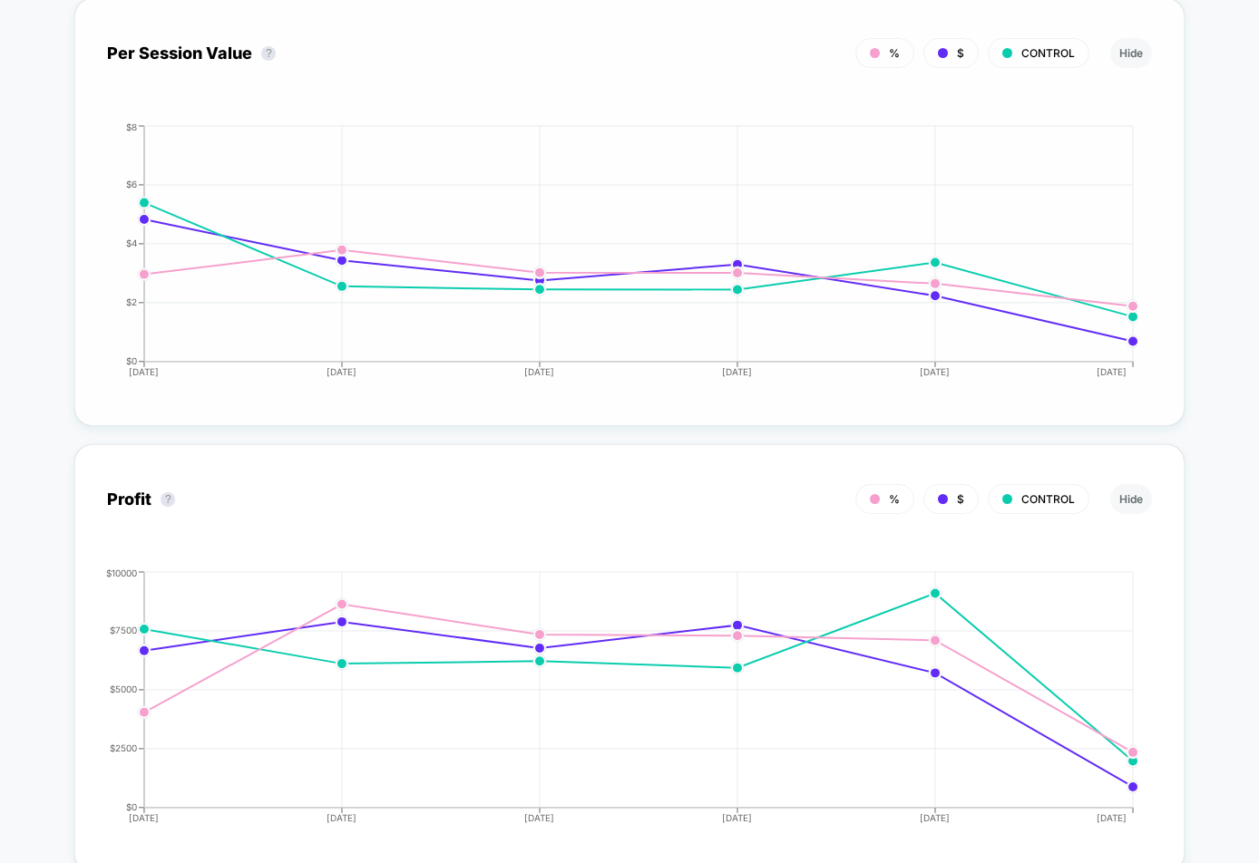
scroll to position [1873, 0]
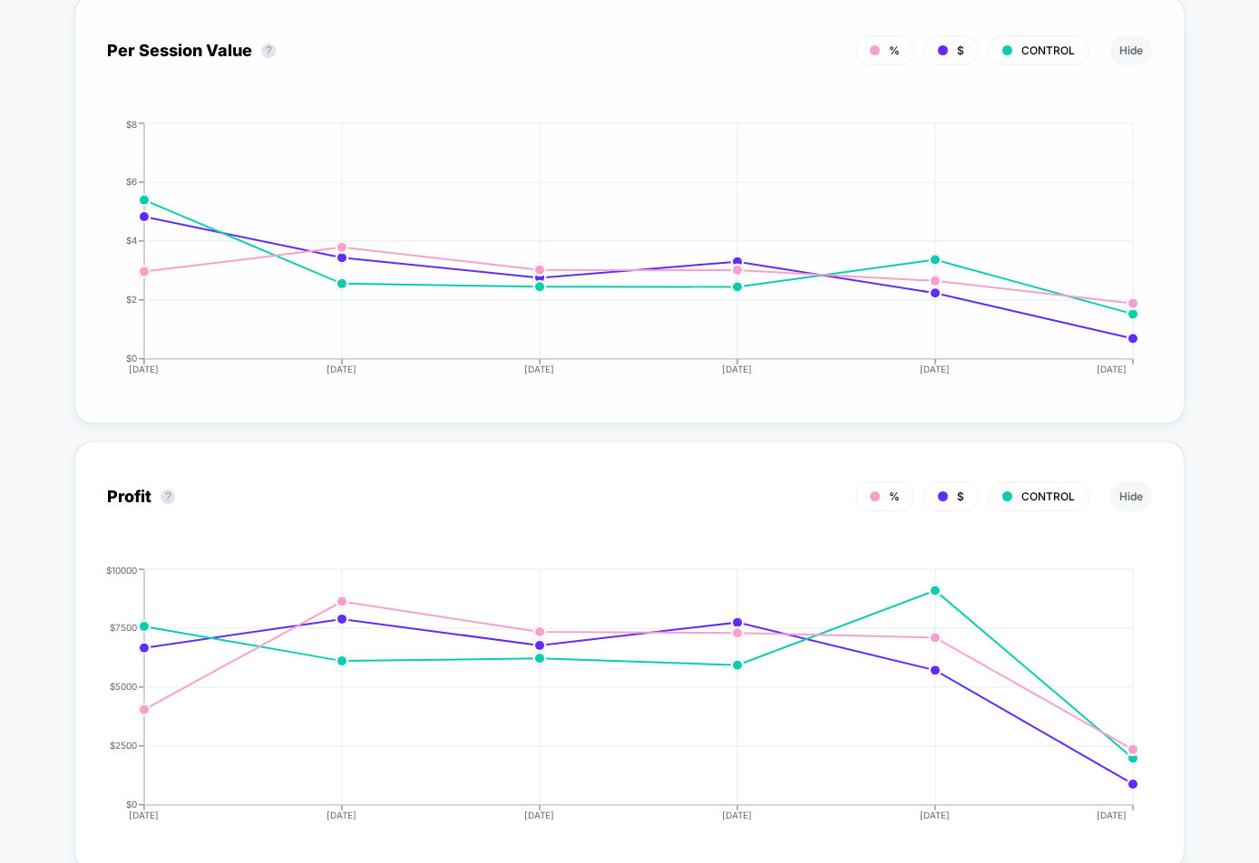
click at [462, 69] on div "Per Session Value ? % $ CONTROL Hide [DATE] [DATE] [DATE] [DATE] [DATE] [DATE] …" at bounding box center [629, 209] width 1045 height 363
